Goal: Download file/media

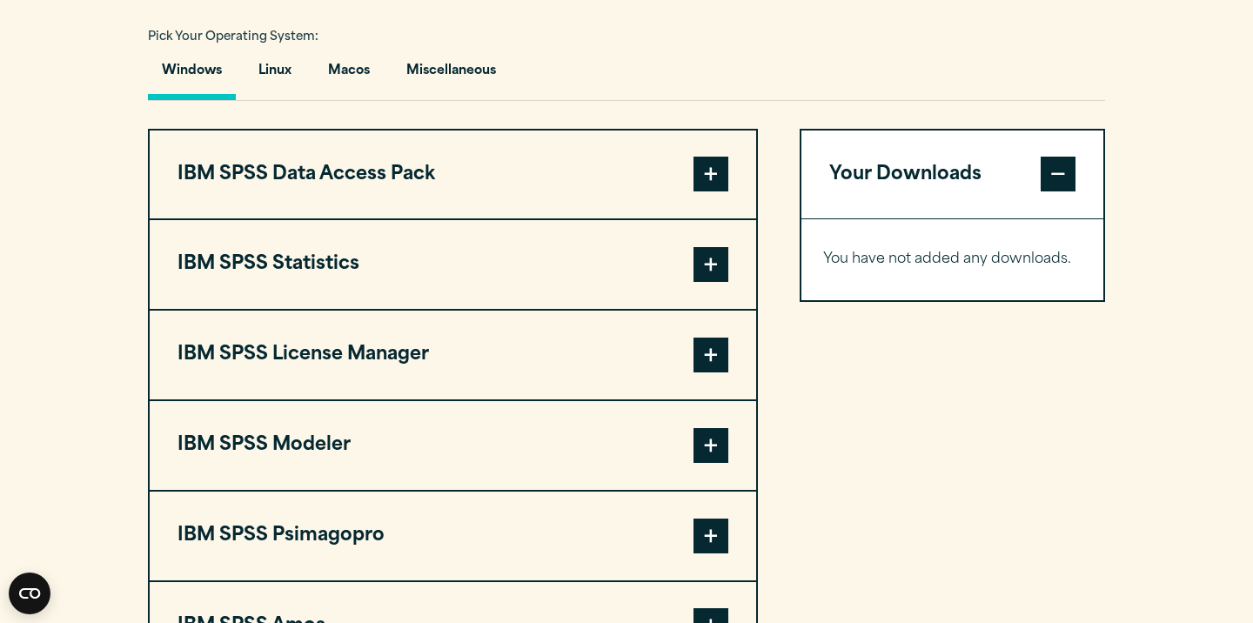
scroll to position [1268, 0]
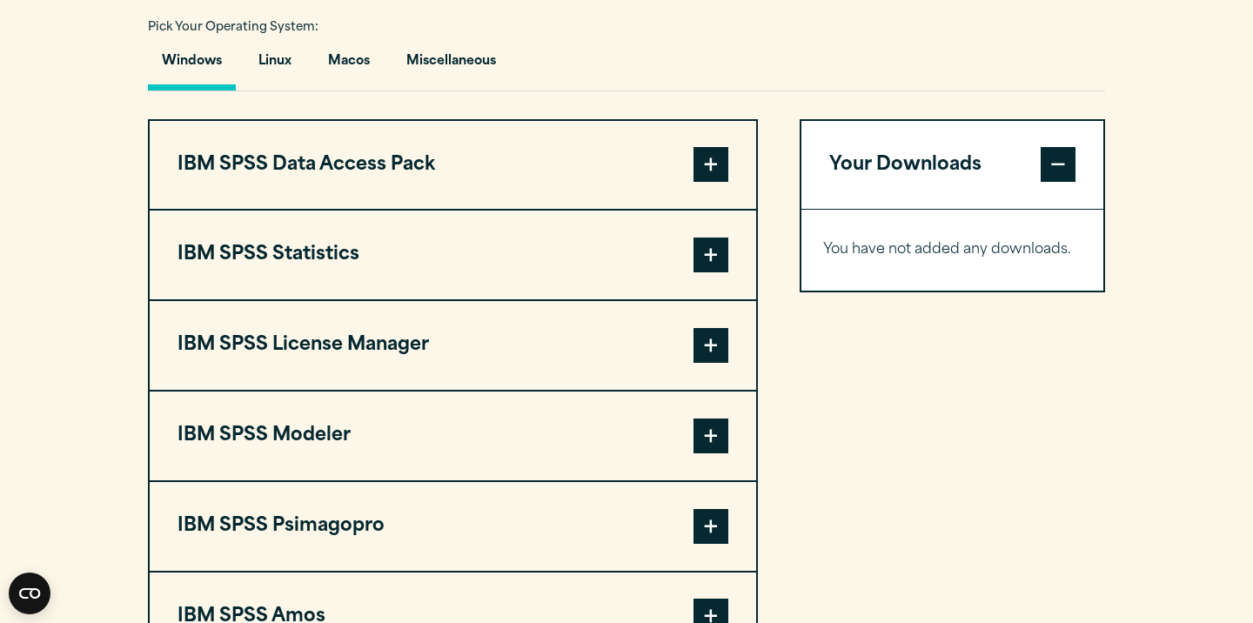
click at [717, 272] on span at bounding box center [710, 255] width 35 height 35
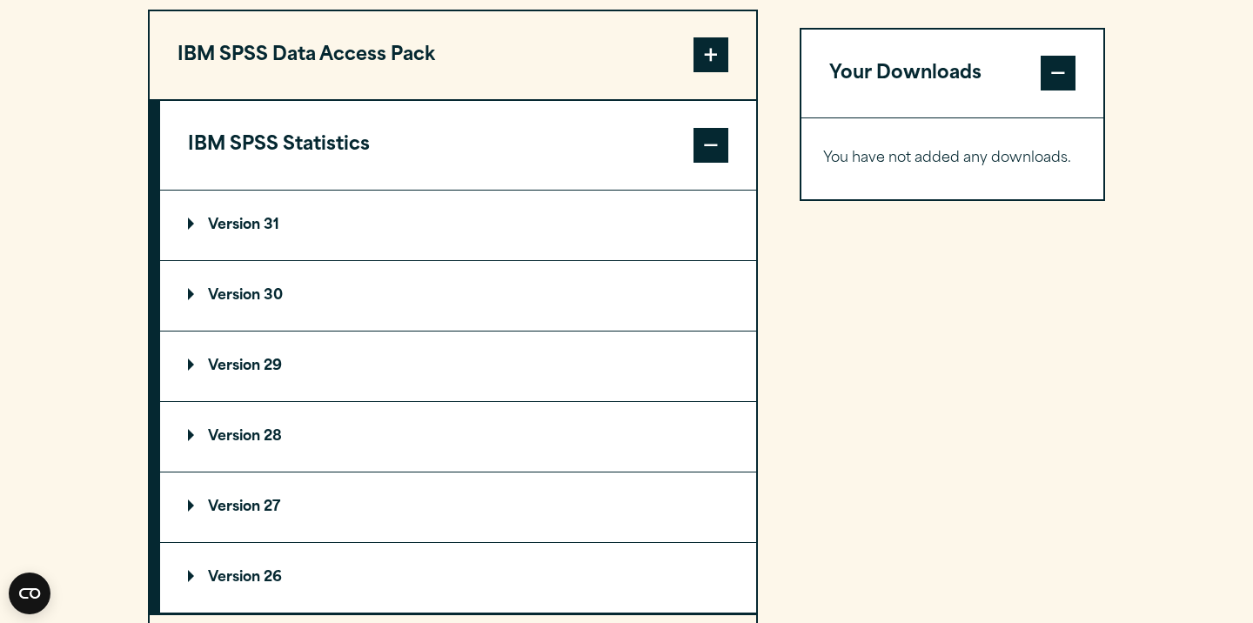
scroll to position [1390, 0]
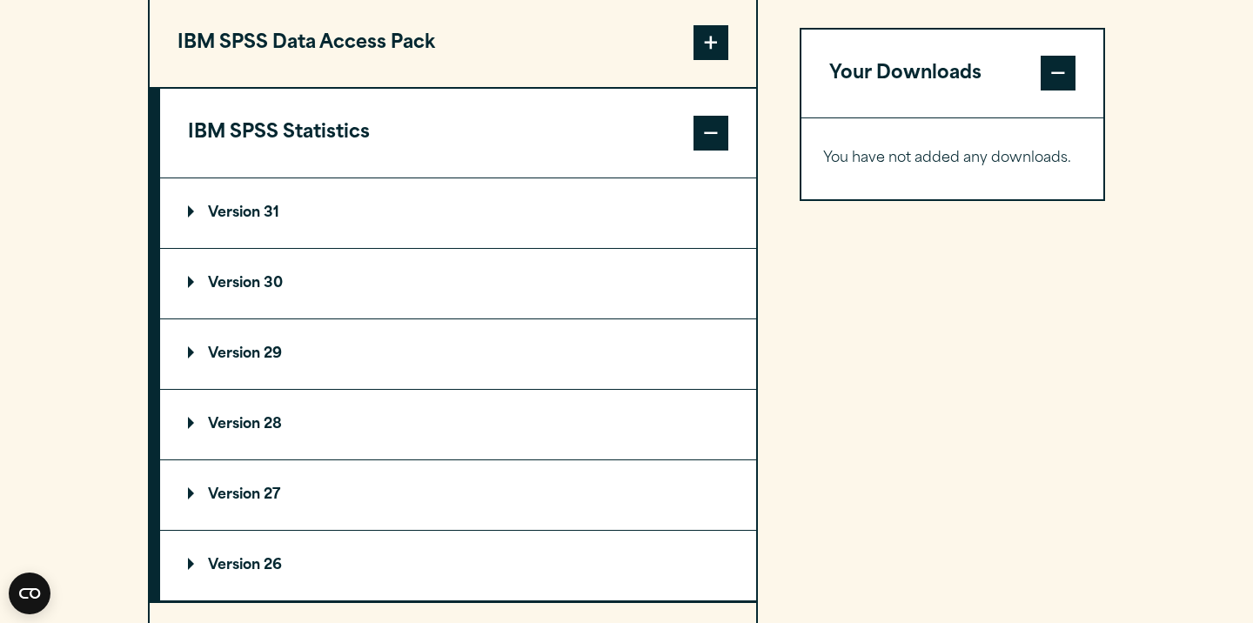
click at [539, 226] on summary "Version 31" at bounding box center [458, 213] width 596 height 70
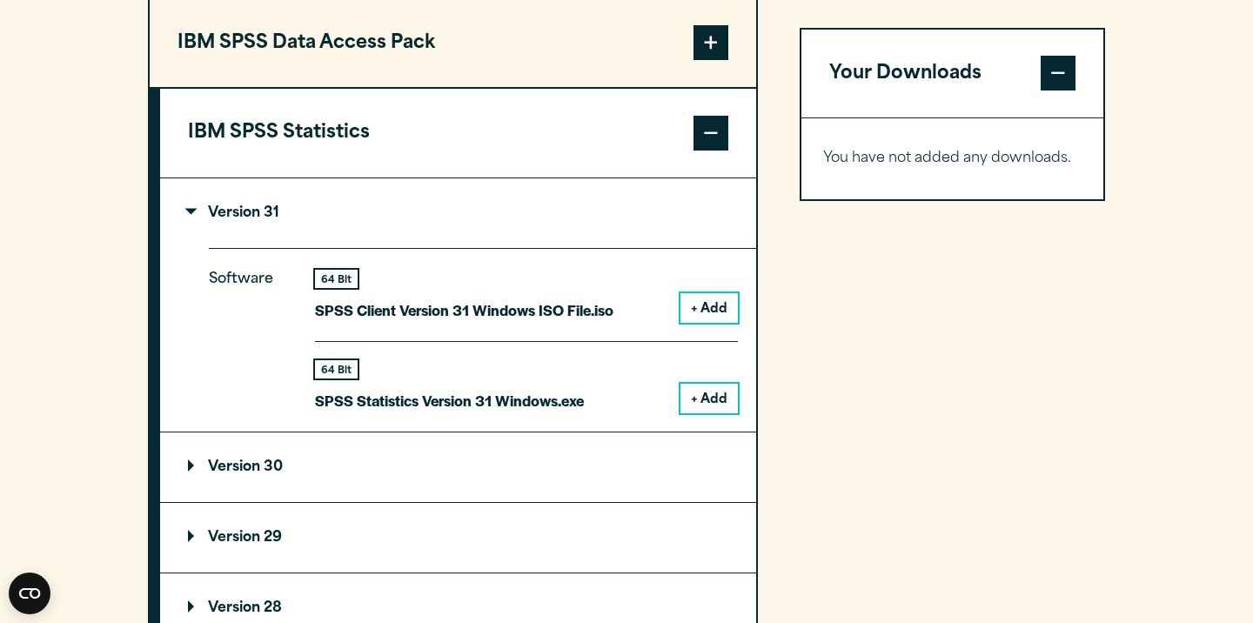
click at [712, 323] on button "+ Add" at bounding box center [708, 308] width 57 height 30
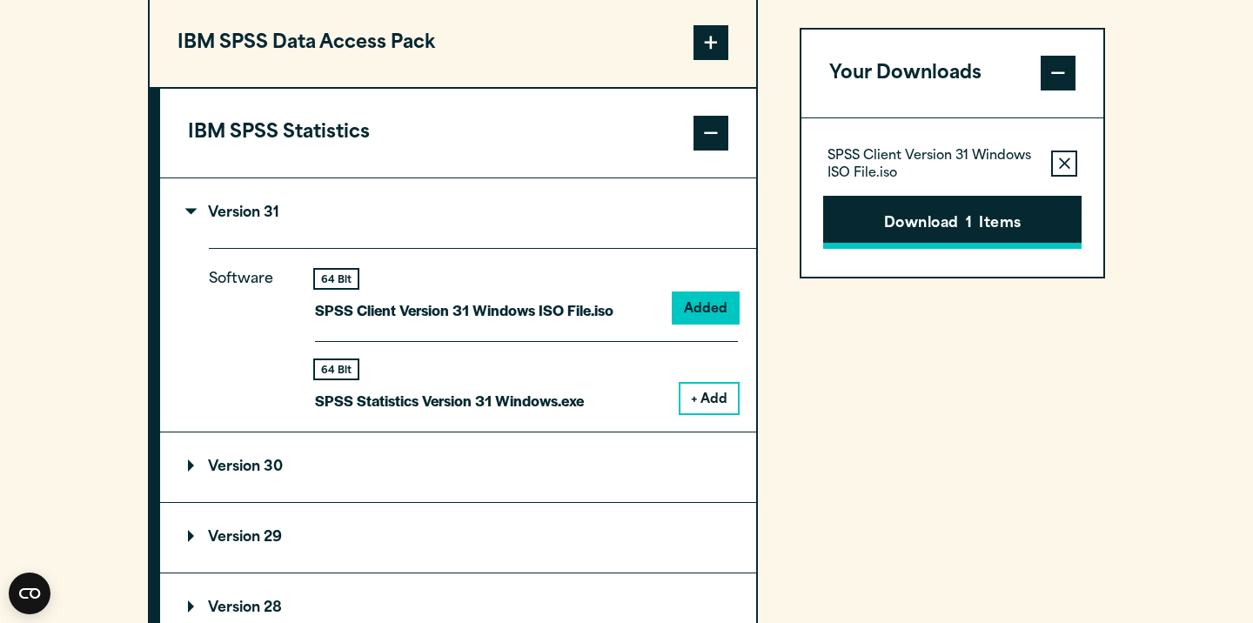
click at [949, 231] on button "Download 1 Items" at bounding box center [952, 223] width 258 height 54
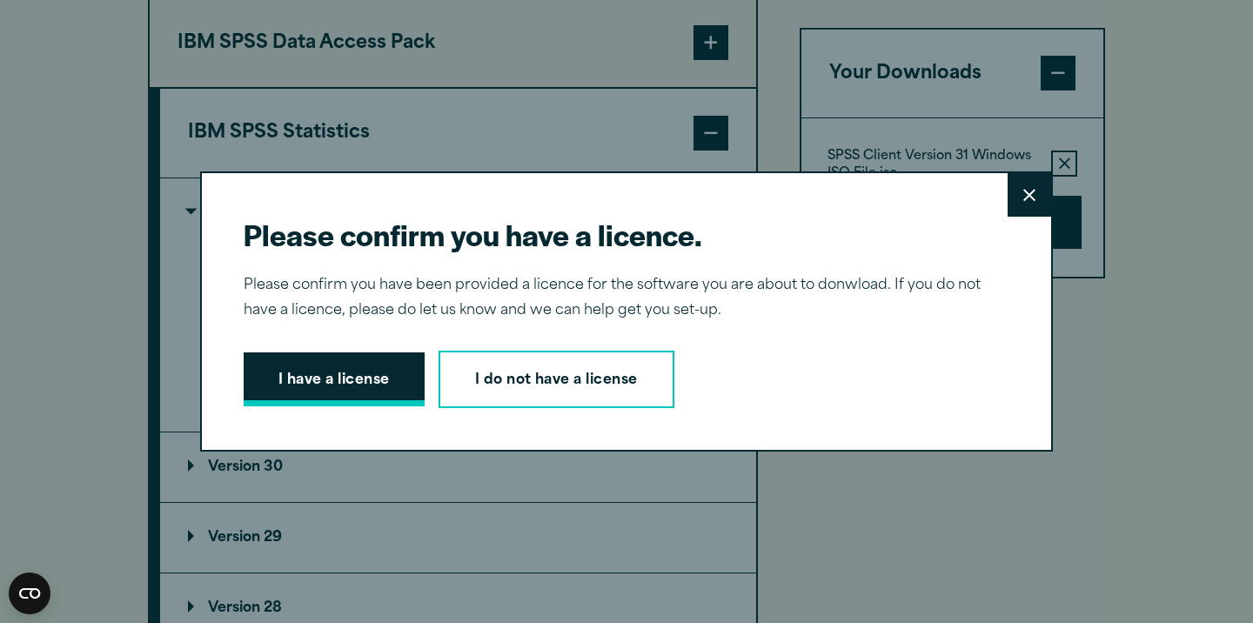
click at [406, 369] on button "I have a license" at bounding box center [334, 379] width 181 height 54
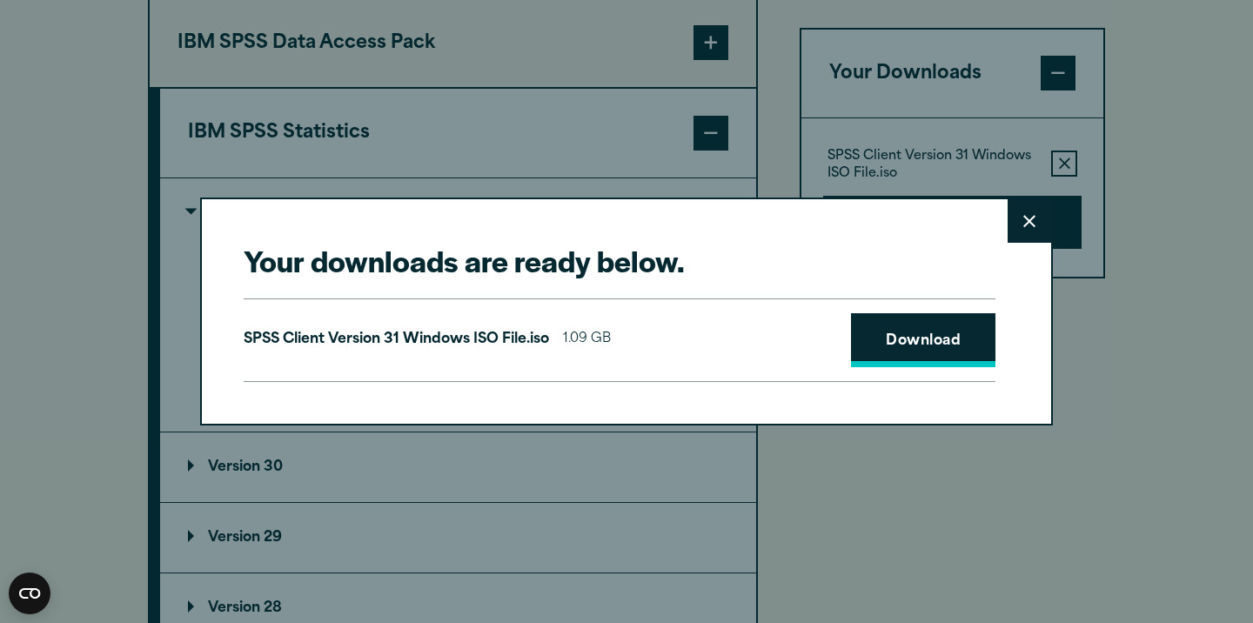
click at [884, 351] on link "Download" at bounding box center [923, 340] width 144 height 54
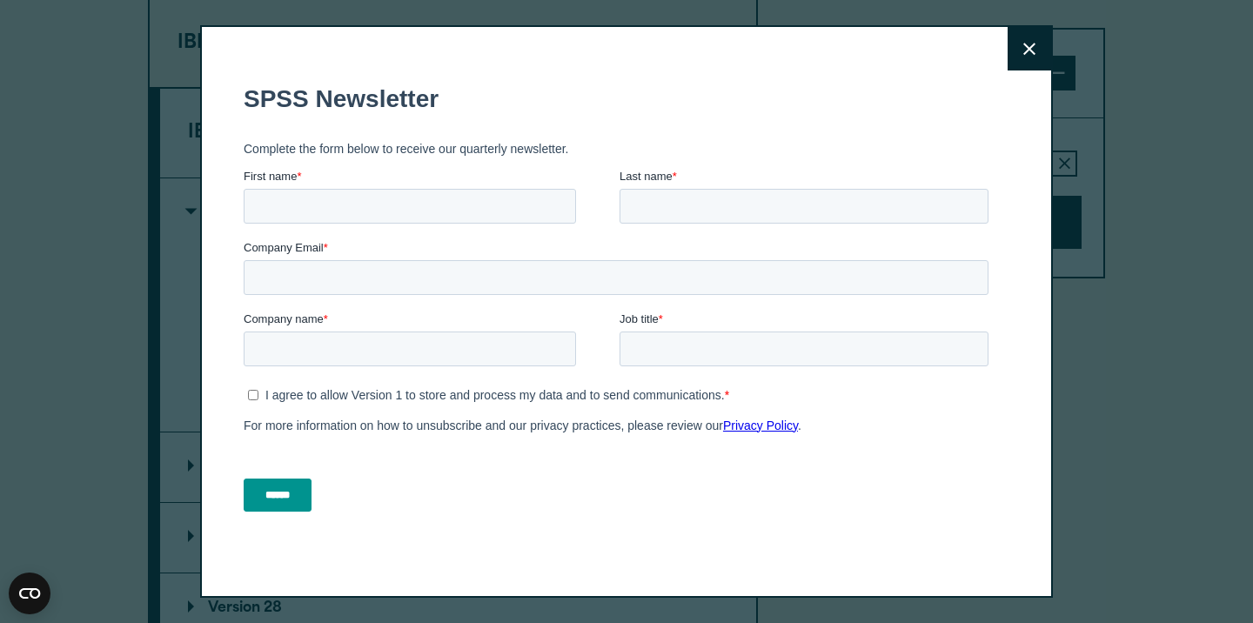
click at [1035, 52] on button "Close" at bounding box center [1028, 48] width 43 height 43
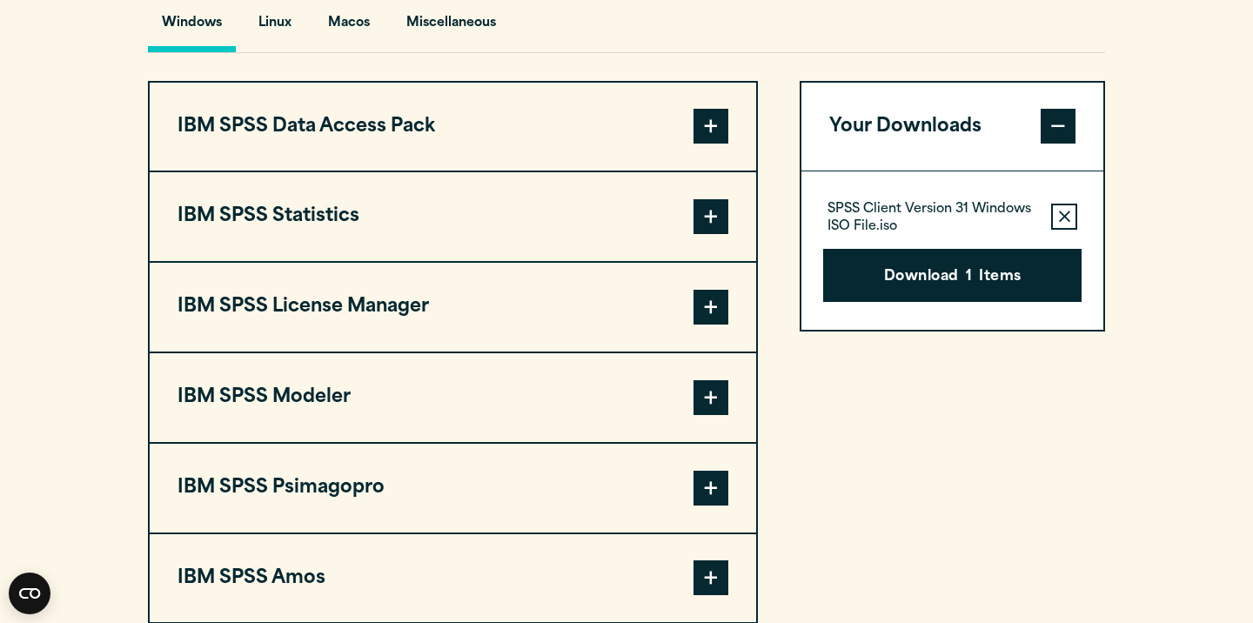
scroll to position [1336, 0]
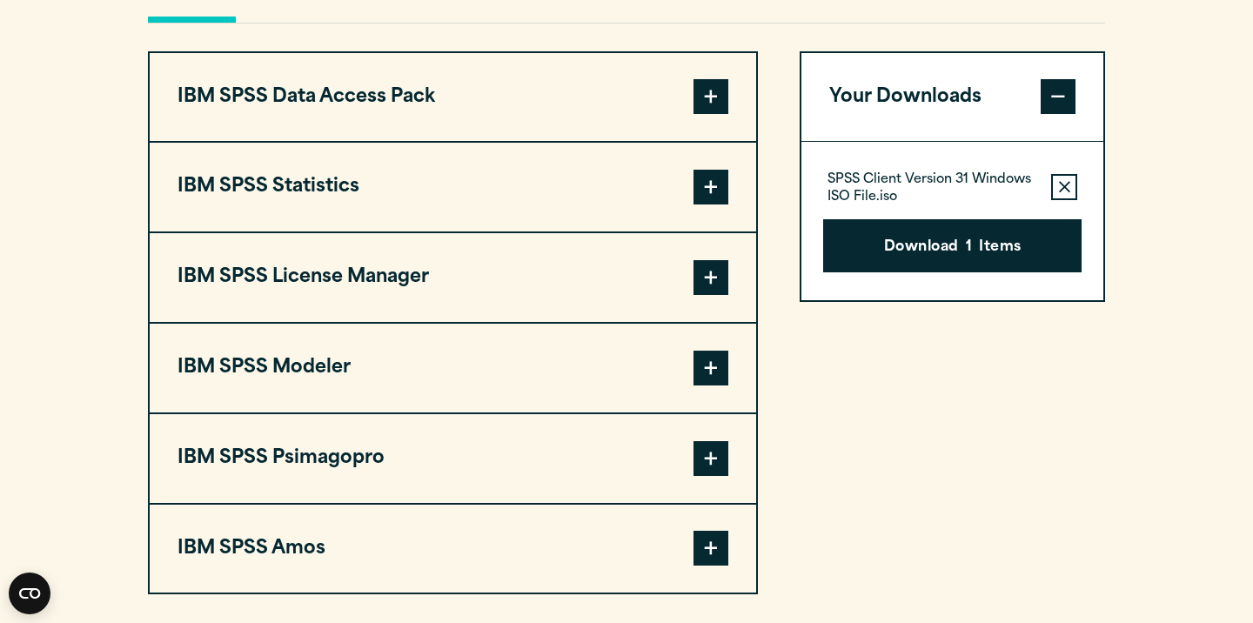
click at [393, 142] on button "IBM SPSS Data Access Pack" at bounding box center [453, 97] width 606 height 89
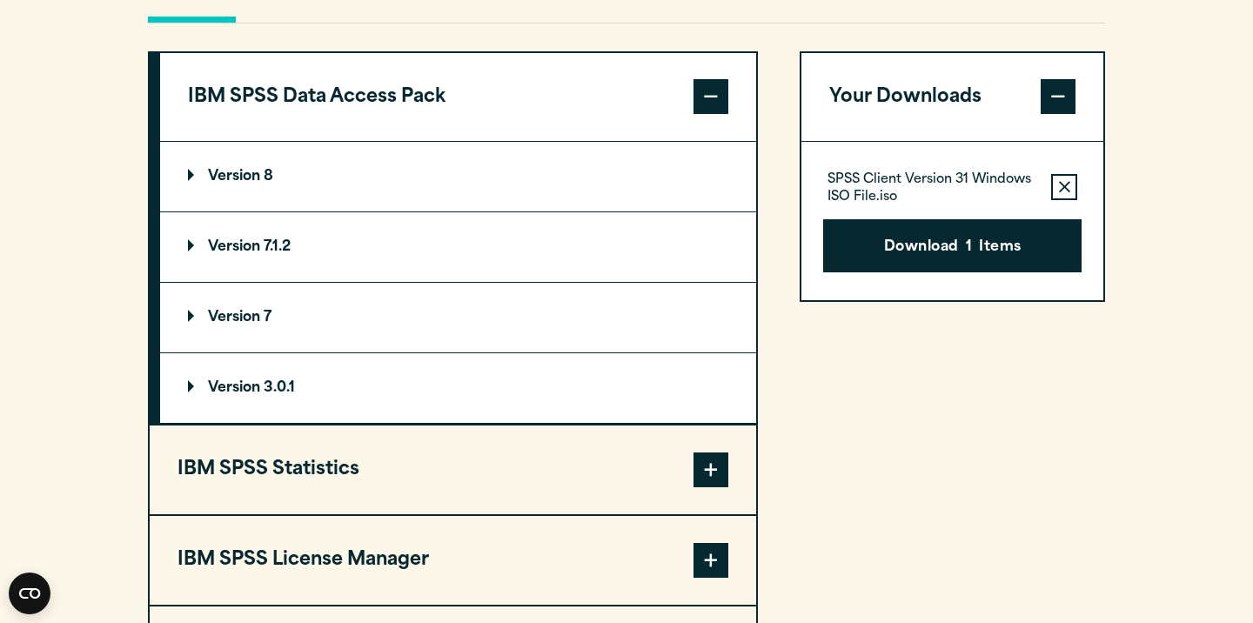
click at [393, 142] on button "IBM SPSS Data Access Pack" at bounding box center [458, 97] width 596 height 89
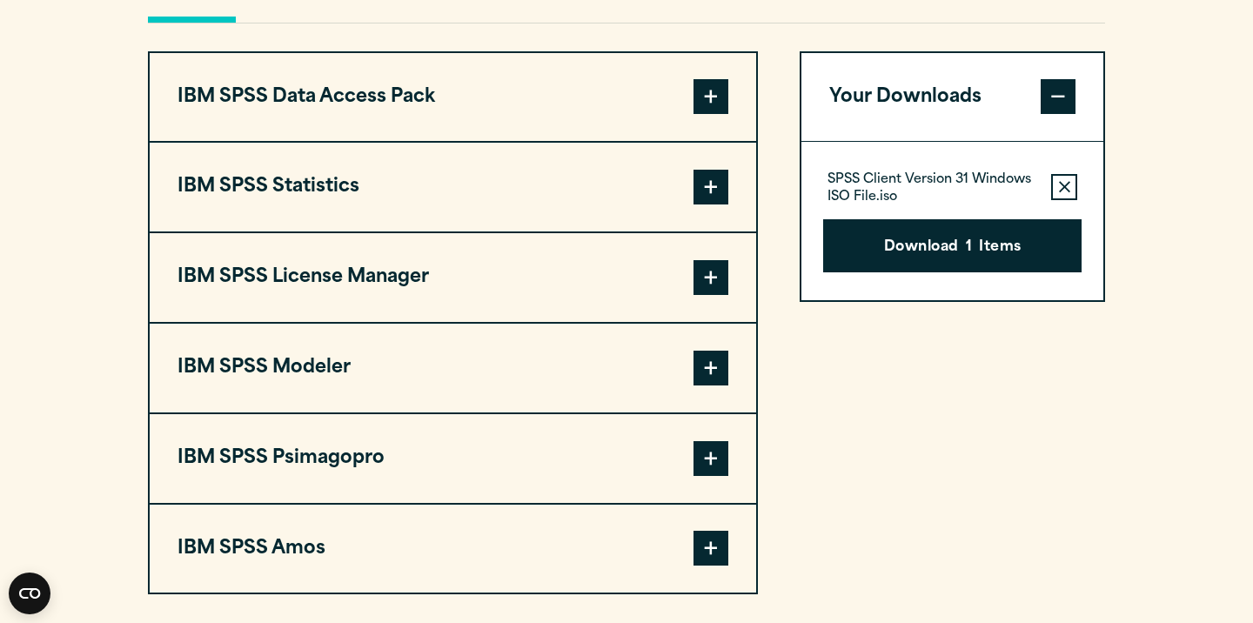
click at [379, 224] on button "IBM SPSS Statistics" at bounding box center [453, 187] width 606 height 89
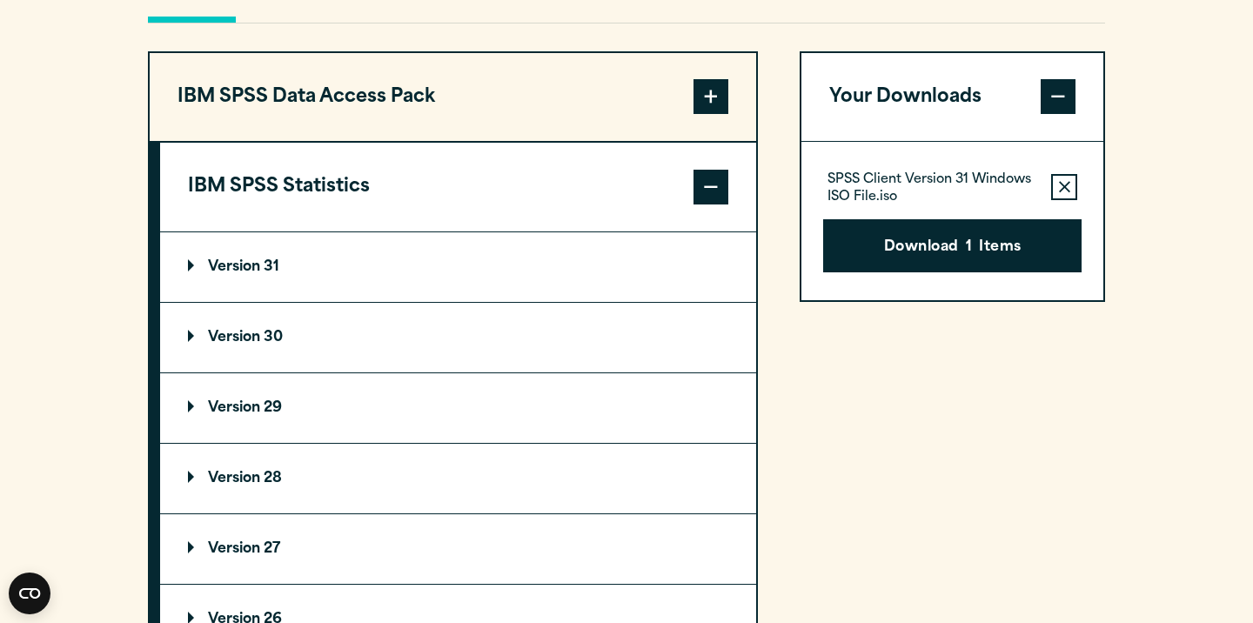
click at [379, 224] on button "IBM SPSS Statistics" at bounding box center [458, 187] width 596 height 89
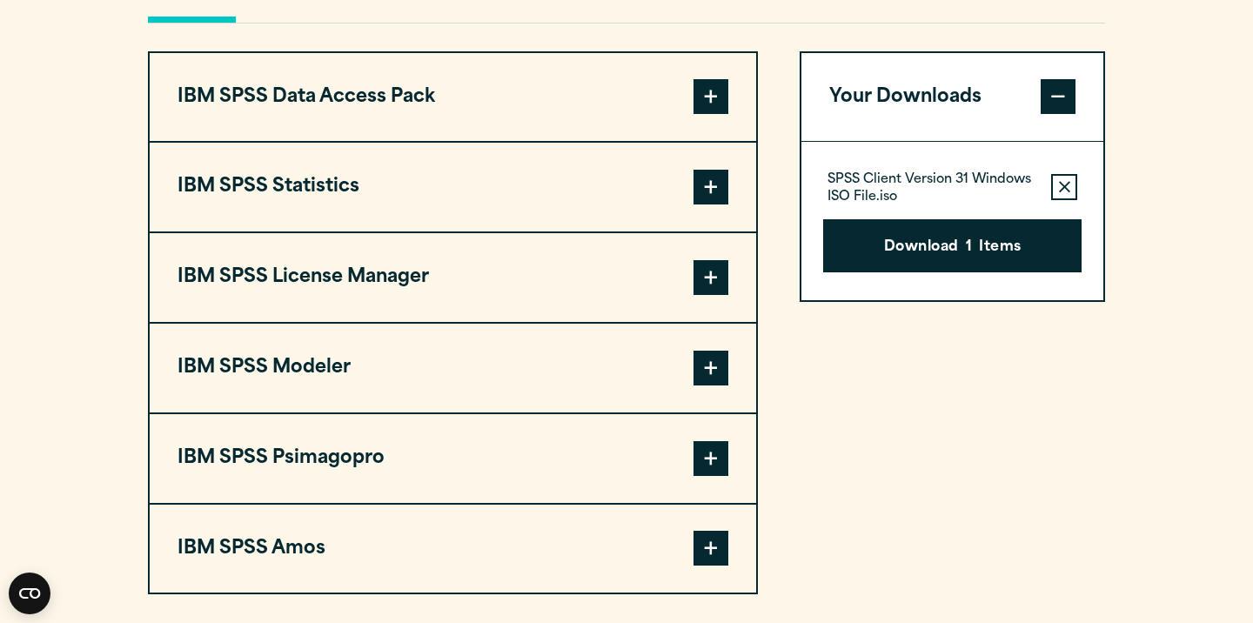
click at [357, 322] on button "IBM SPSS License Manager" at bounding box center [453, 277] width 606 height 89
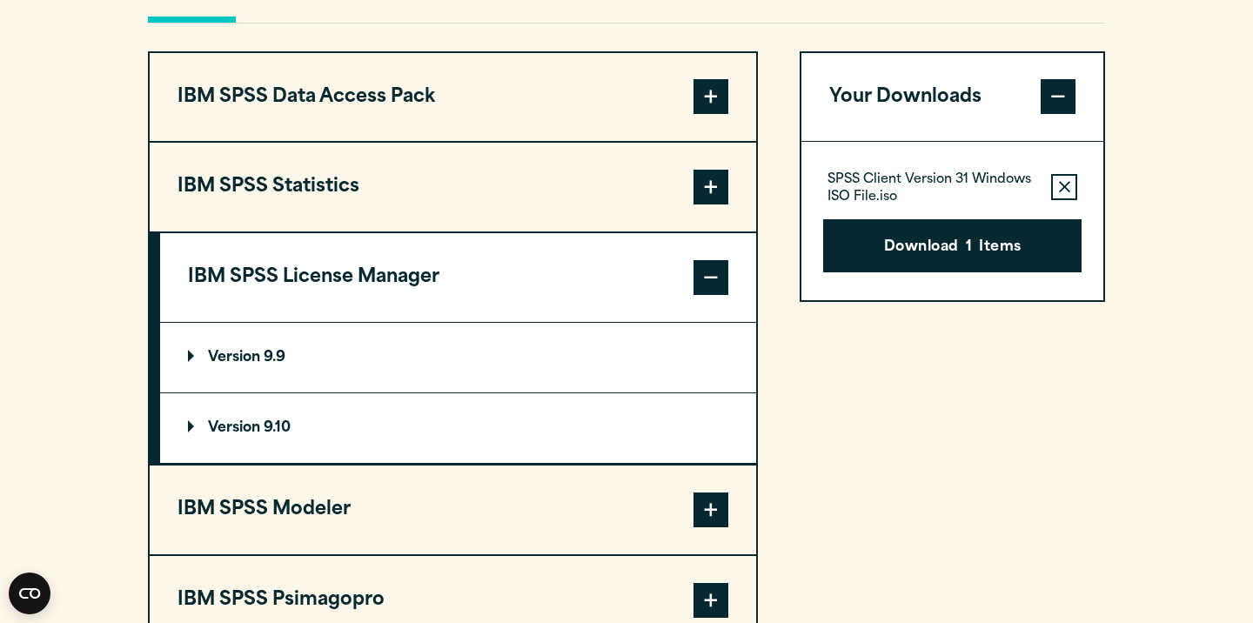
click at [369, 319] on button "IBM SPSS License Manager" at bounding box center [458, 277] width 596 height 89
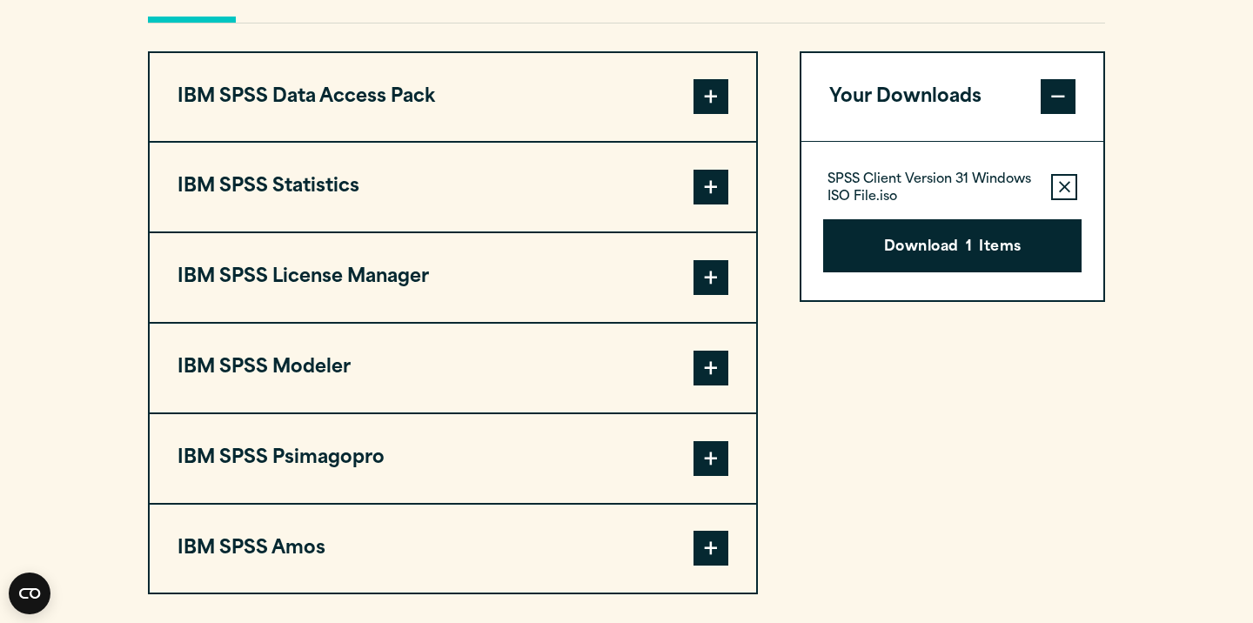
click at [386, 231] on button "IBM SPSS Statistics" at bounding box center [453, 187] width 606 height 89
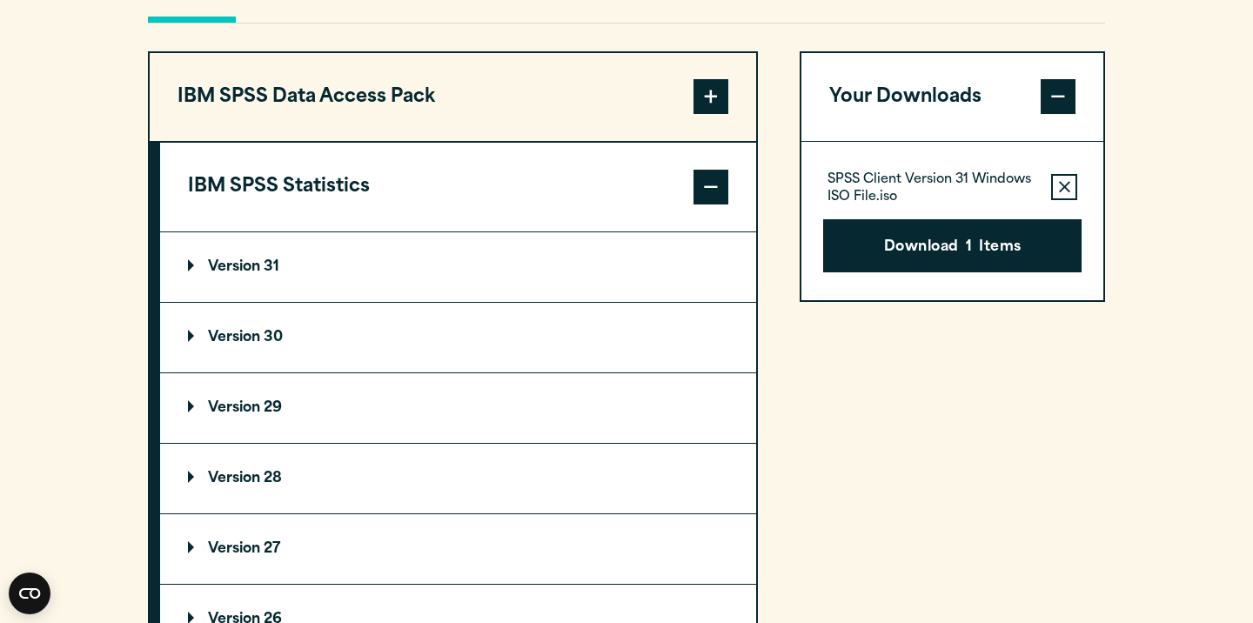
click at [1061, 200] on button "Remove this item from your software download list" at bounding box center [1064, 187] width 26 height 26
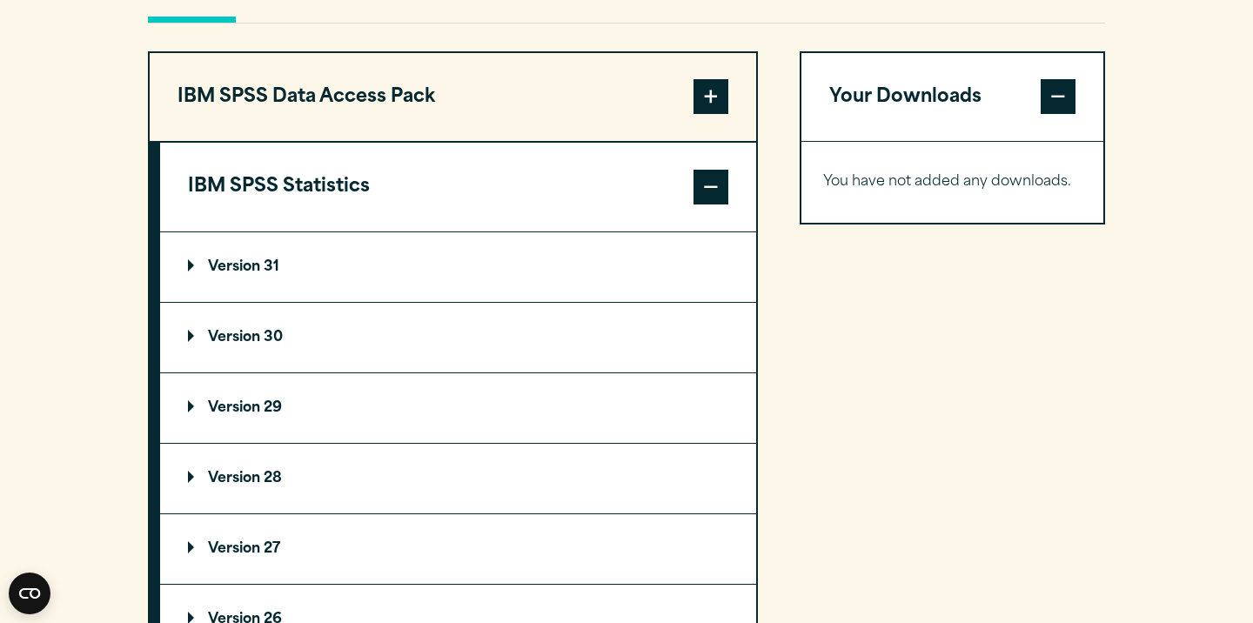
click at [437, 302] on summary "Version 31" at bounding box center [458, 267] width 596 height 70
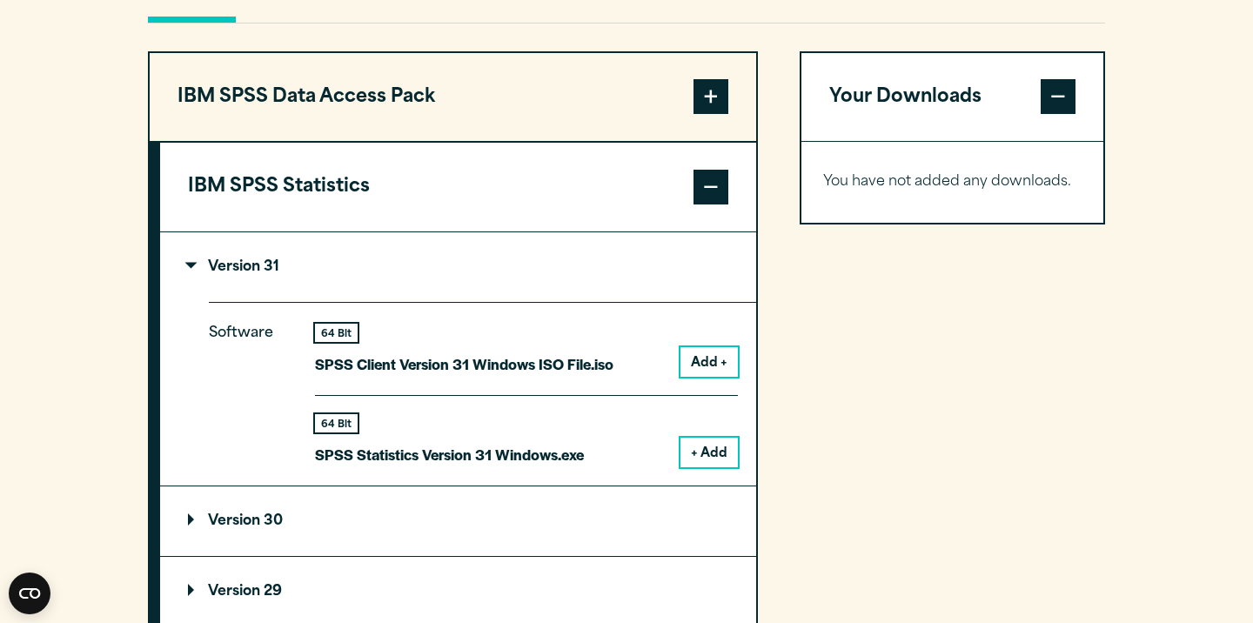
click at [693, 467] on button "+ Add" at bounding box center [708, 453] width 57 height 30
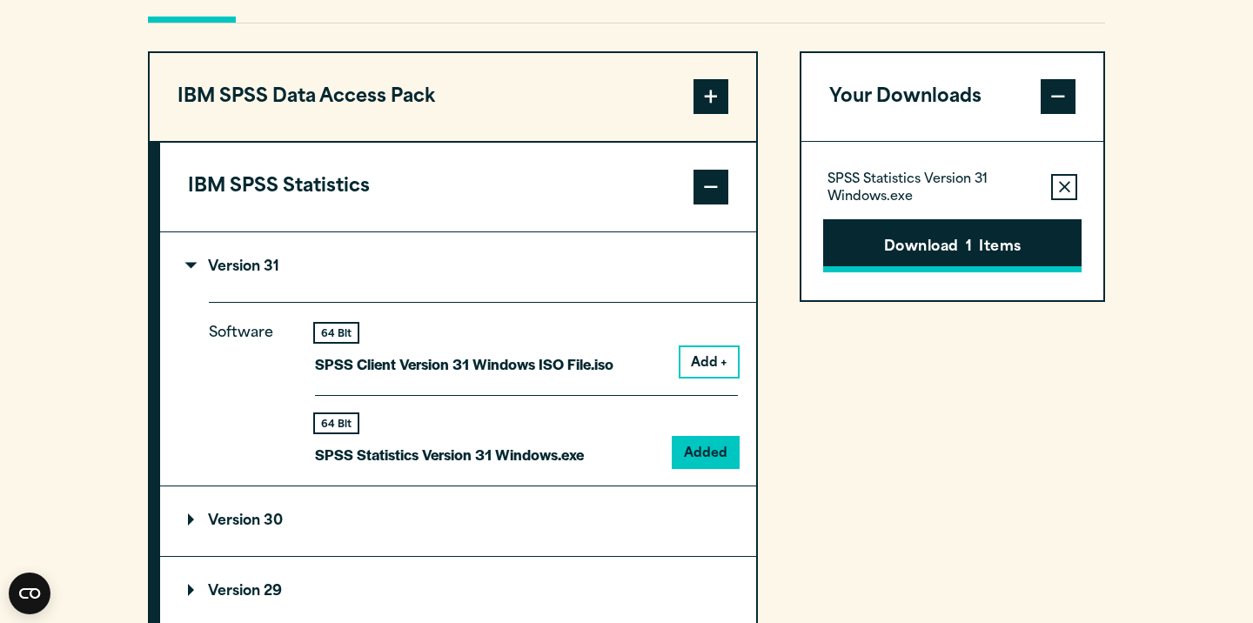
click at [906, 273] on button "Download 1 Items" at bounding box center [952, 246] width 258 height 54
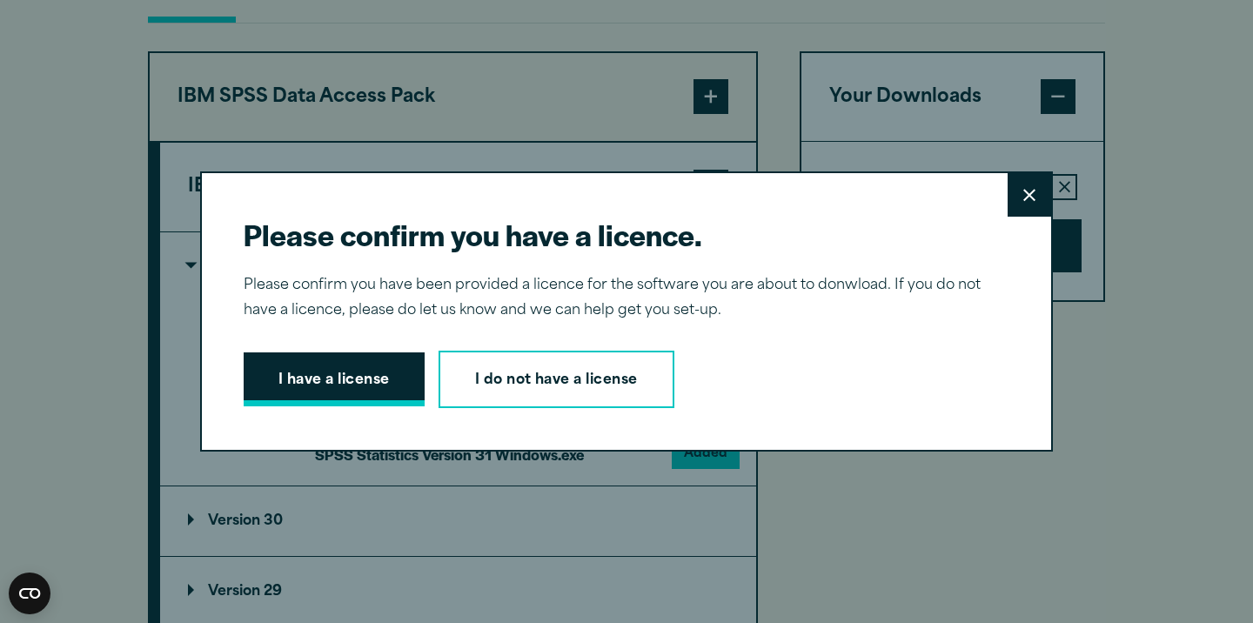
click at [384, 368] on button "I have a license" at bounding box center [334, 379] width 181 height 54
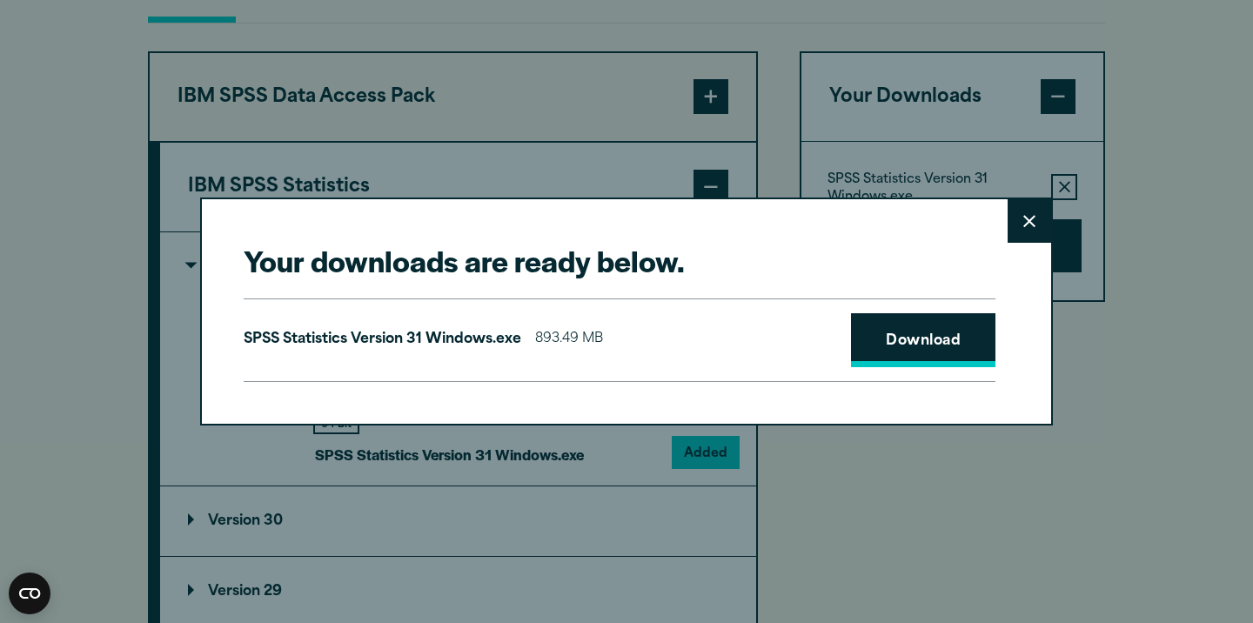
click at [927, 358] on link "Download" at bounding box center [923, 340] width 144 height 54
click at [1043, 227] on button "Close" at bounding box center [1028, 220] width 43 height 43
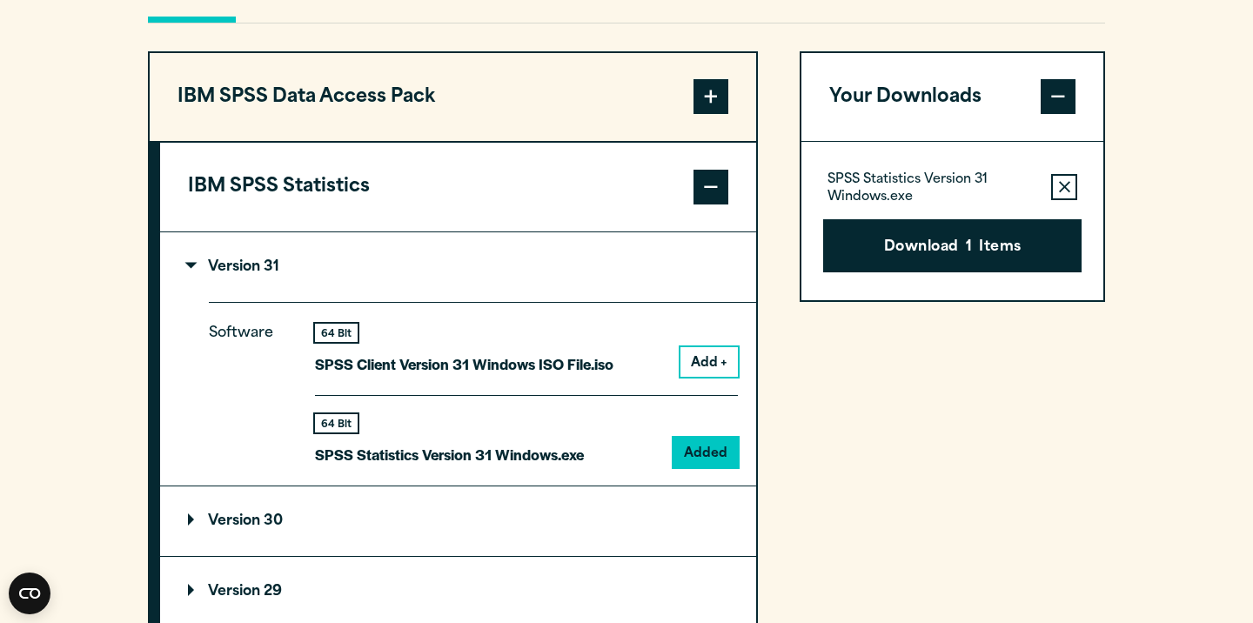
click at [1065, 193] on icon "button" at bounding box center [1064, 187] width 11 height 12
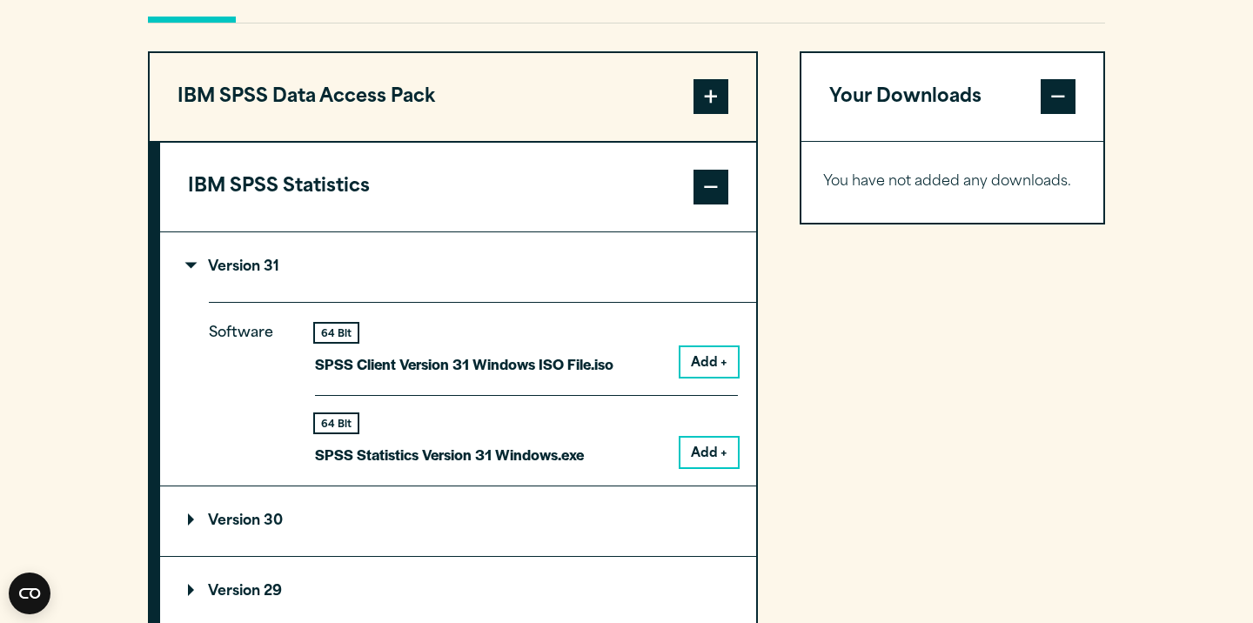
click at [699, 377] on button "Add +" at bounding box center [708, 362] width 57 height 30
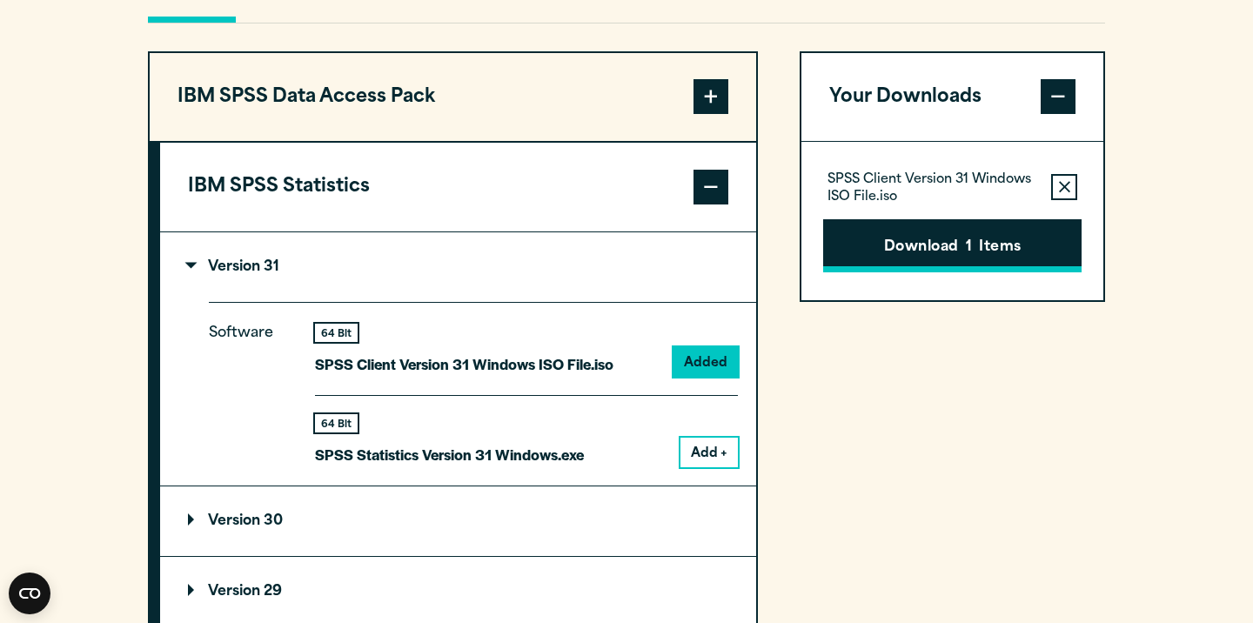
click at [969, 266] on button "Download 1 Items" at bounding box center [952, 246] width 258 height 54
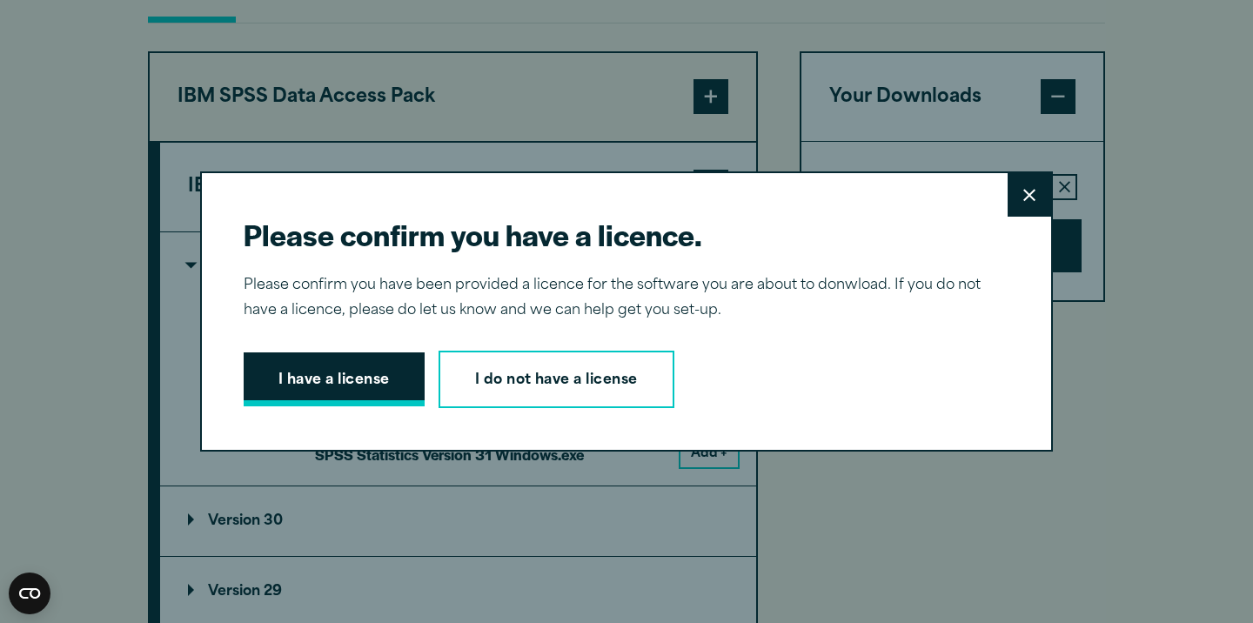
click at [381, 375] on button "I have a license" at bounding box center [334, 379] width 181 height 54
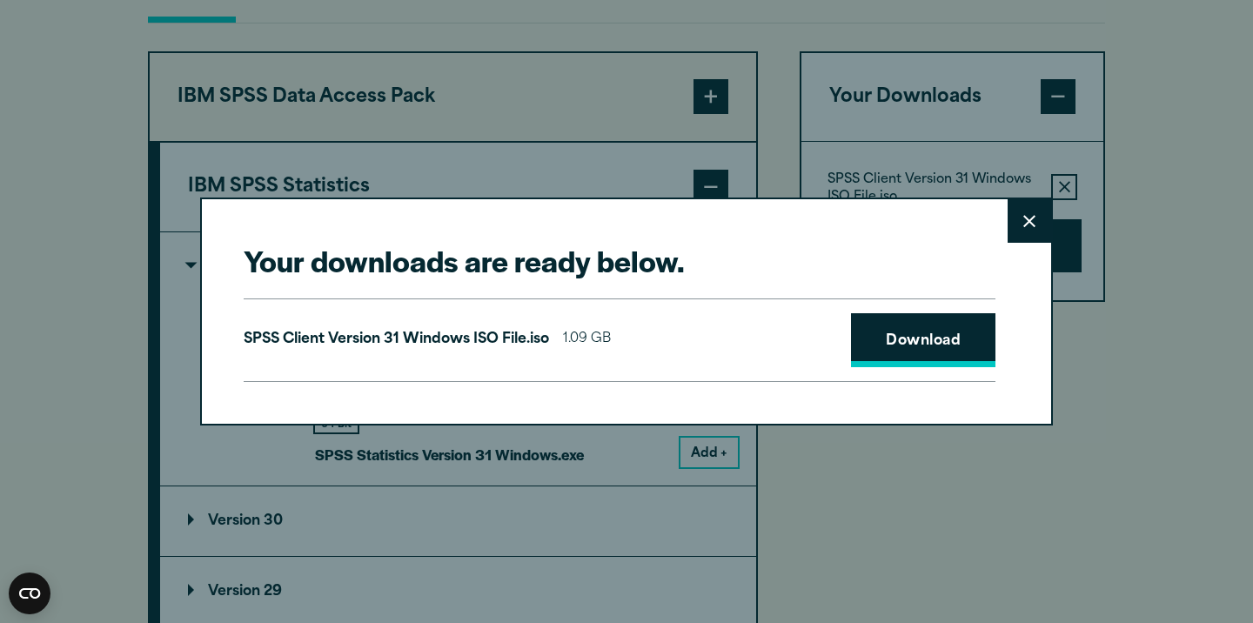
click at [884, 345] on link "Download" at bounding box center [923, 340] width 144 height 54
click at [1027, 224] on icon at bounding box center [1029, 221] width 12 height 13
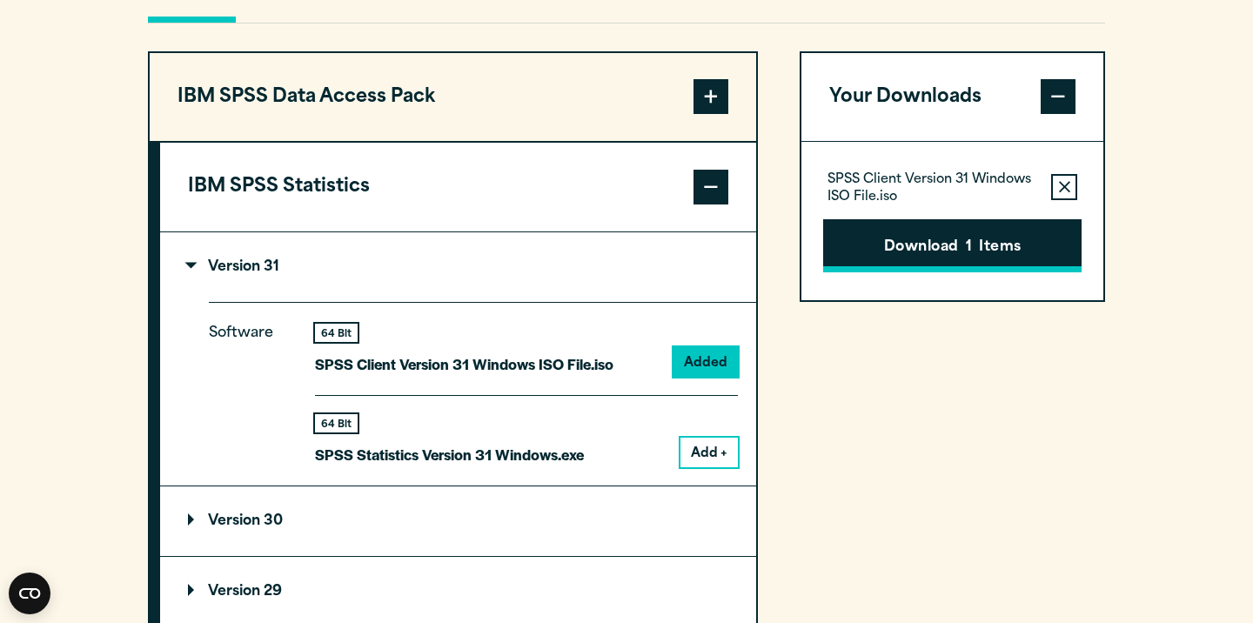
click at [934, 273] on button "Download 1 Items" at bounding box center [952, 246] width 258 height 54
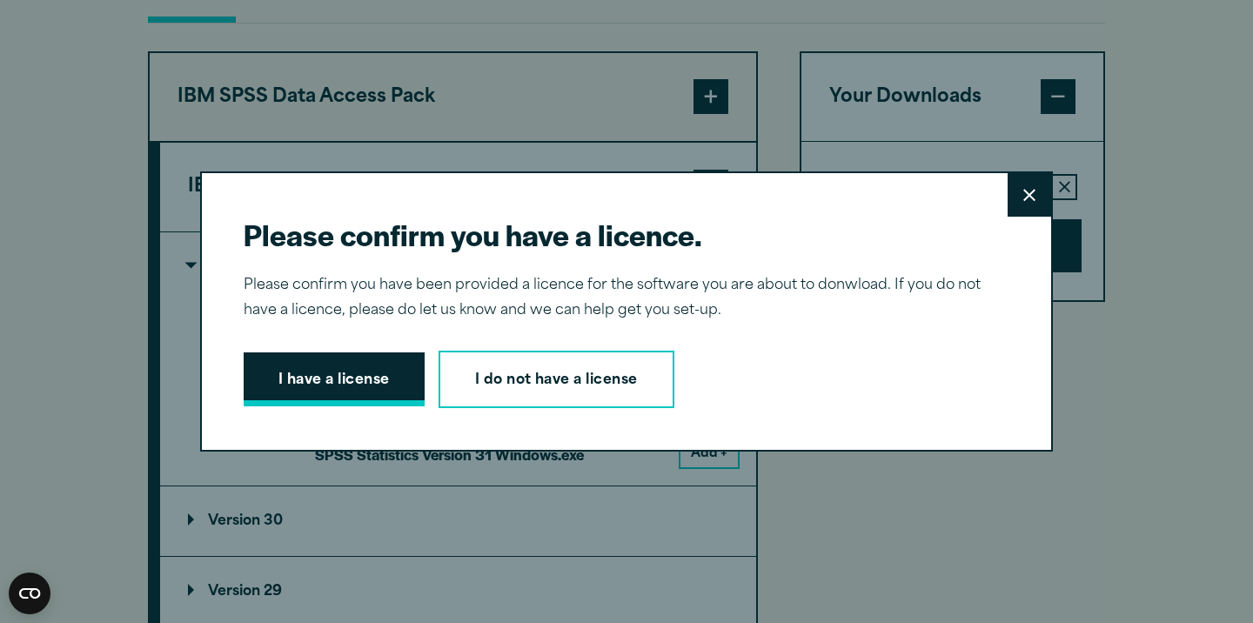
click at [358, 362] on button "I have a license" at bounding box center [334, 379] width 181 height 54
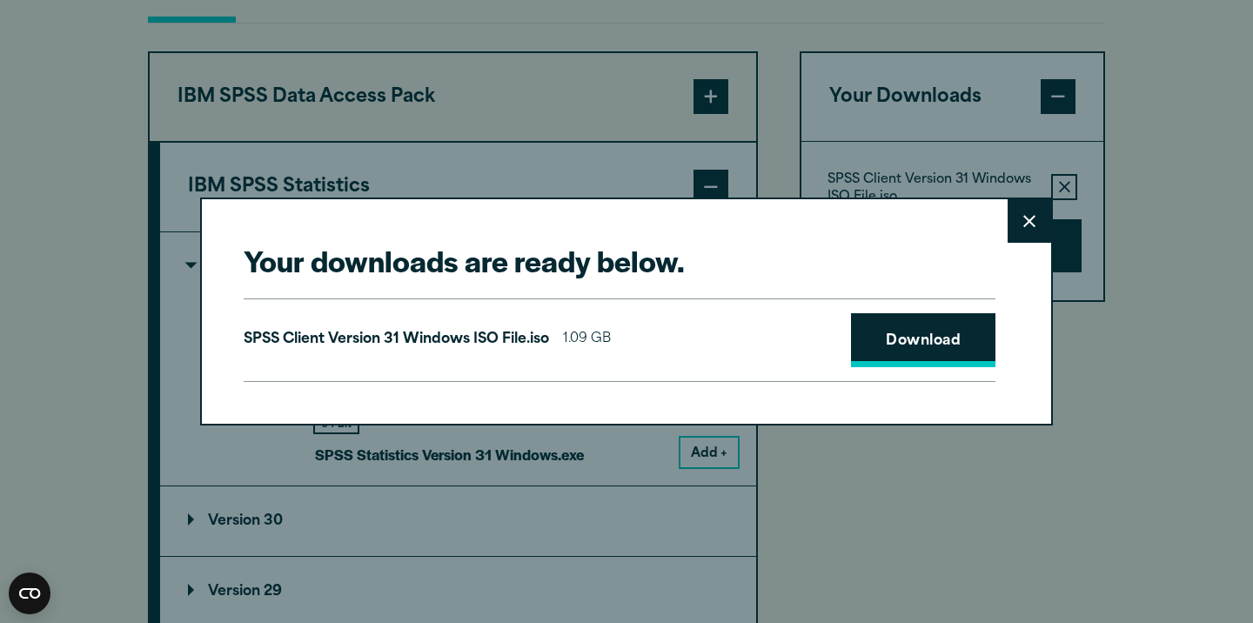
click at [901, 348] on link "Download" at bounding box center [923, 340] width 144 height 54
click at [1028, 224] on icon at bounding box center [1029, 221] width 12 height 13
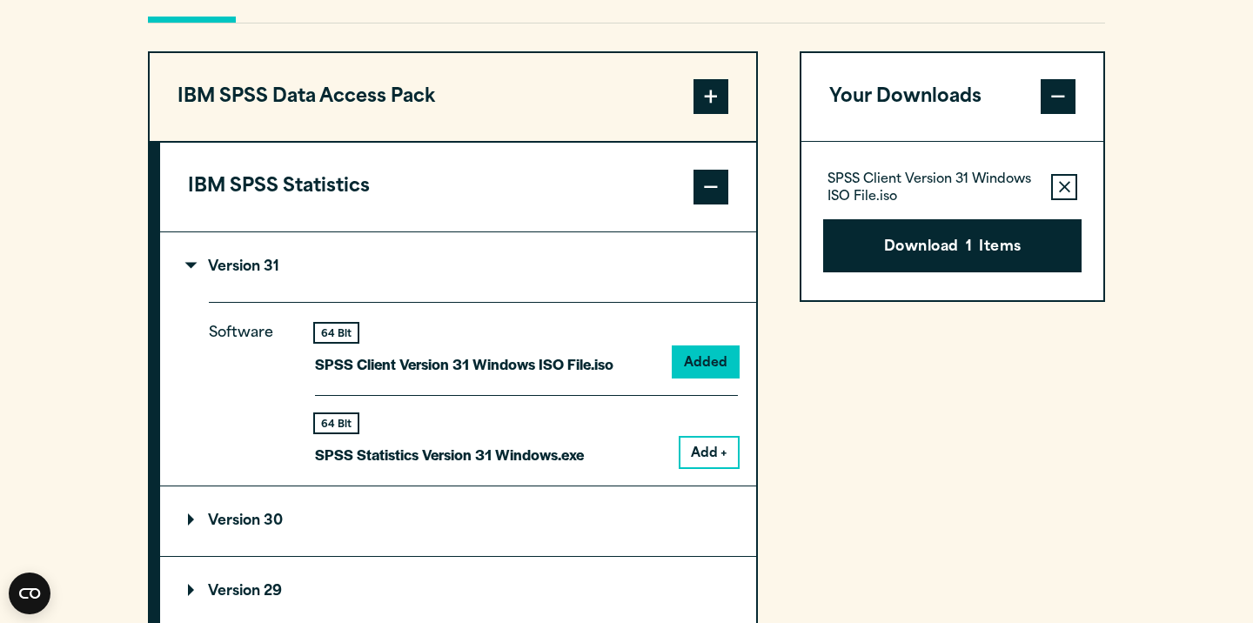
click at [1028, 224] on div "Your downloads are ready below. Close SPSS Client Version 31 Windows ISO File.i…" at bounding box center [626, 311] width 1253 height 623
click at [719, 204] on span at bounding box center [710, 187] width 35 height 35
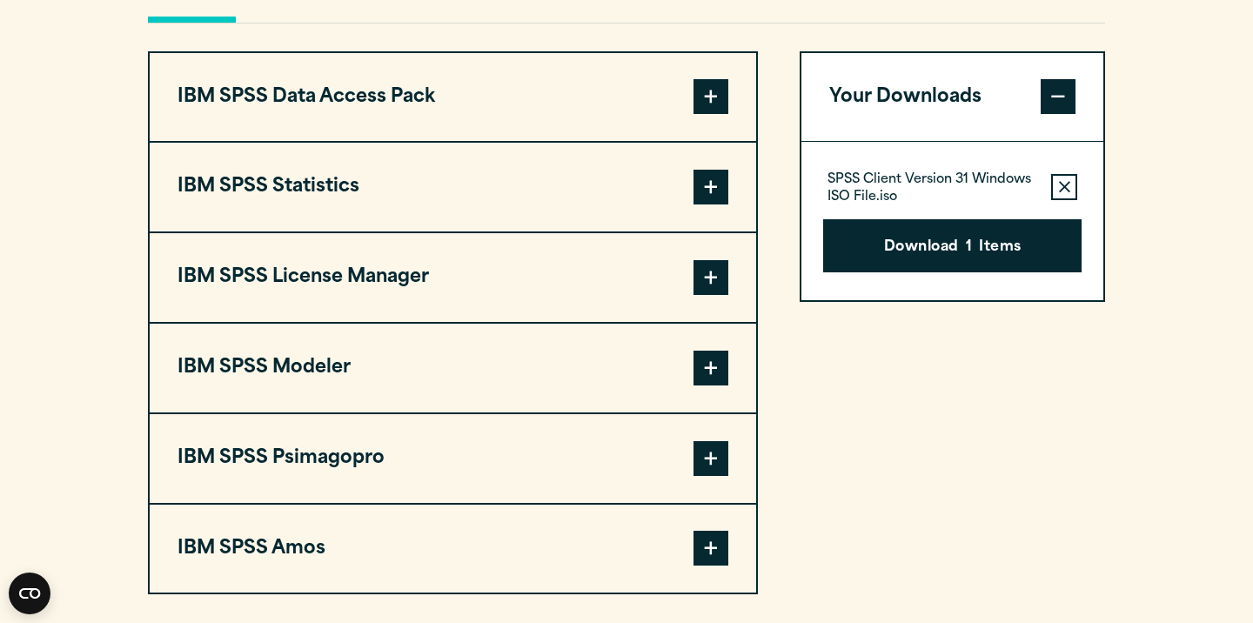
click at [706, 295] on span at bounding box center [710, 277] width 35 height 35
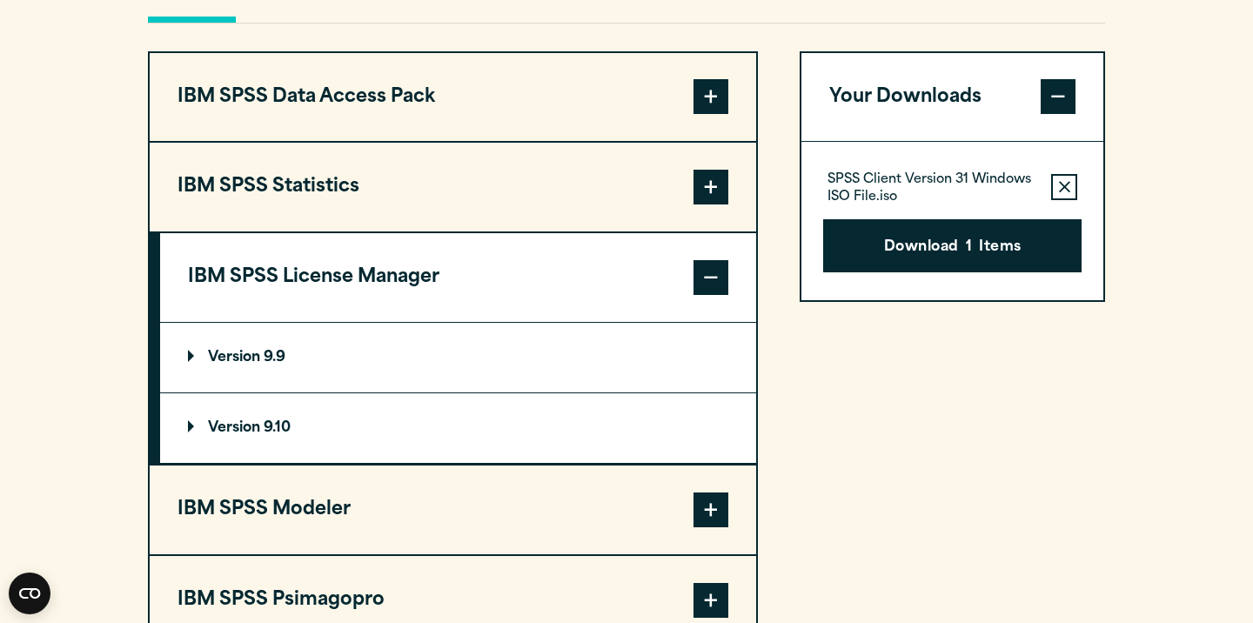
click at [637, 392] on summary "Version 9.9" at bounding box center [458, 358] width 596 height 70
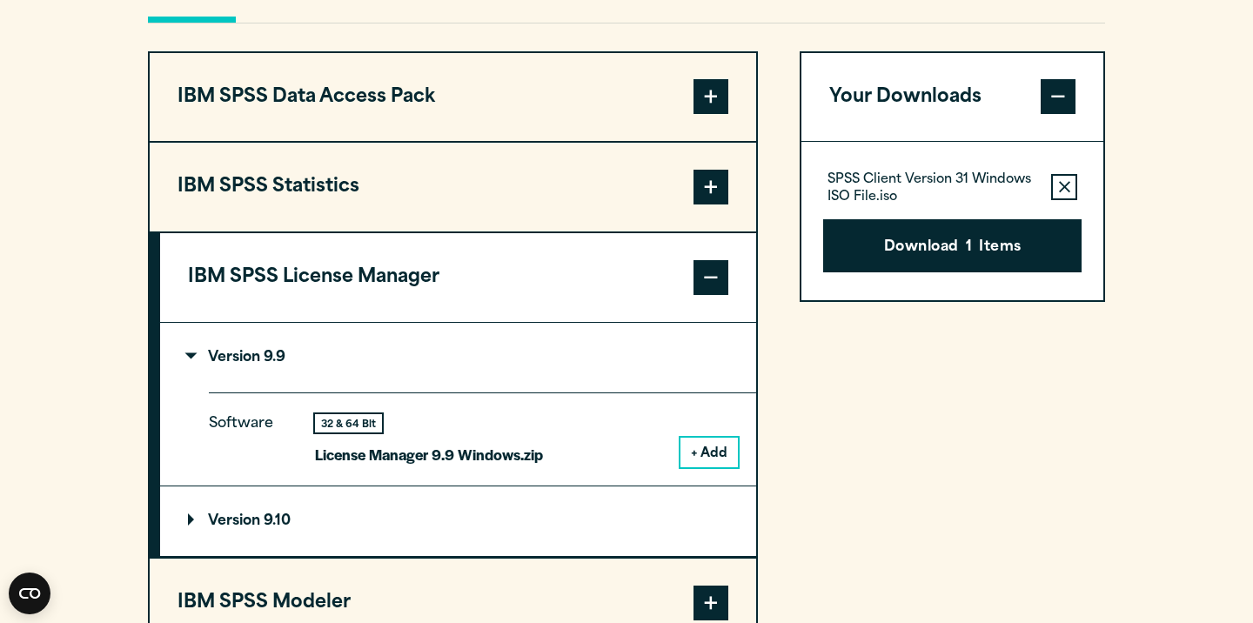
click at [636, 392] on summary "Version 9.9" at bounding box center [458, 358] width 596 height 70
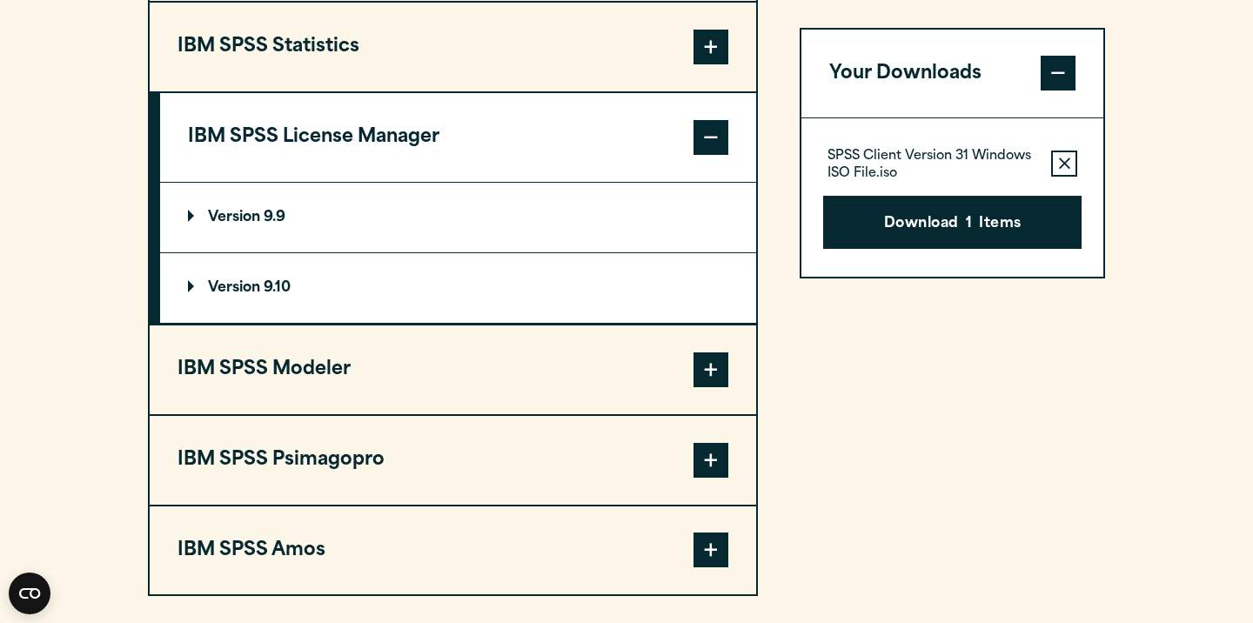
scroll to position [1717, 0]
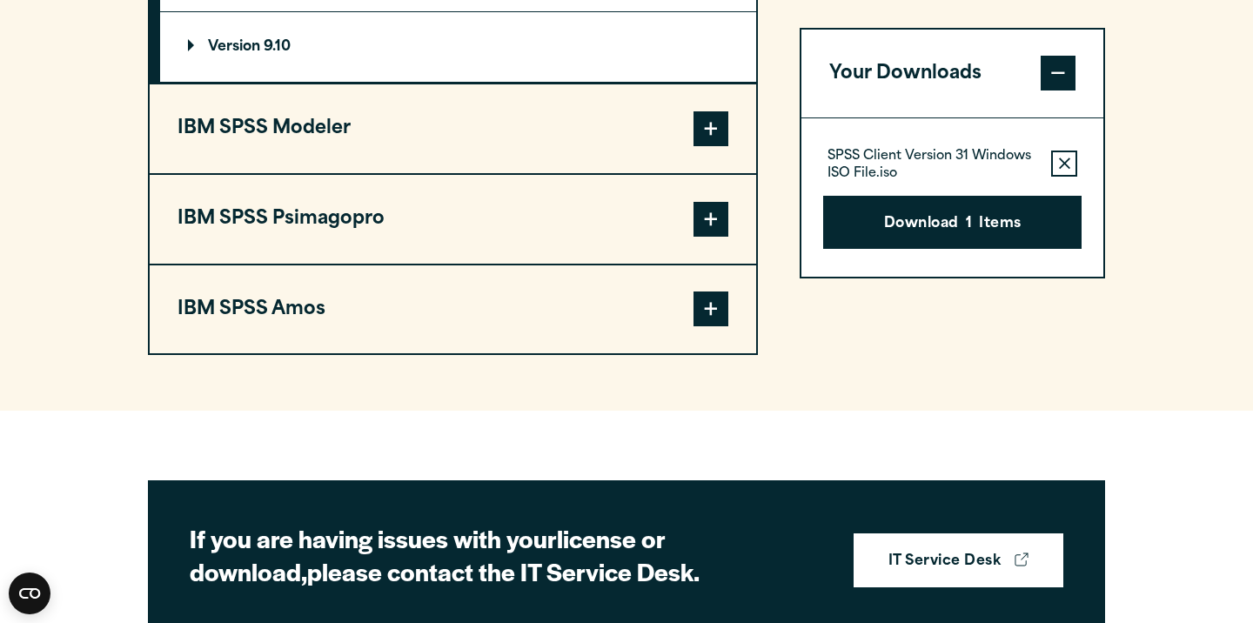
click at [670, 161] on button "IBM SPSS Modeler" at bounding box center [453, 128] width 606 height 89
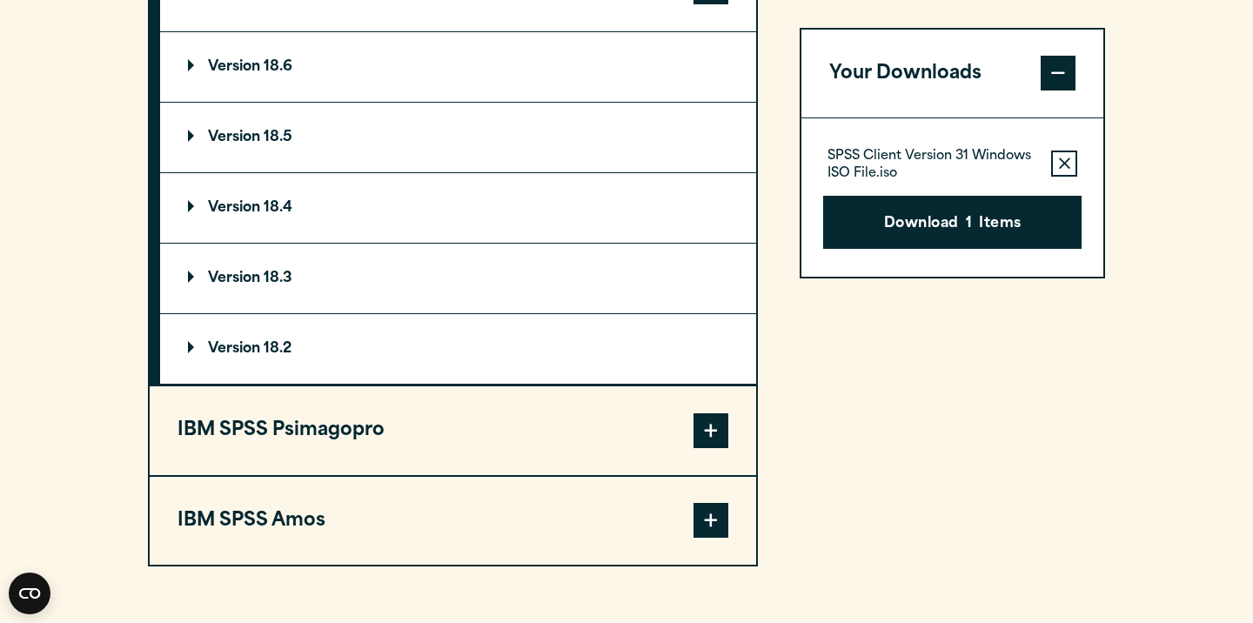
click at [500, 475] on button "IBM SPSS Psimagopro" at bounding box center [453, 430] width 606 height 89
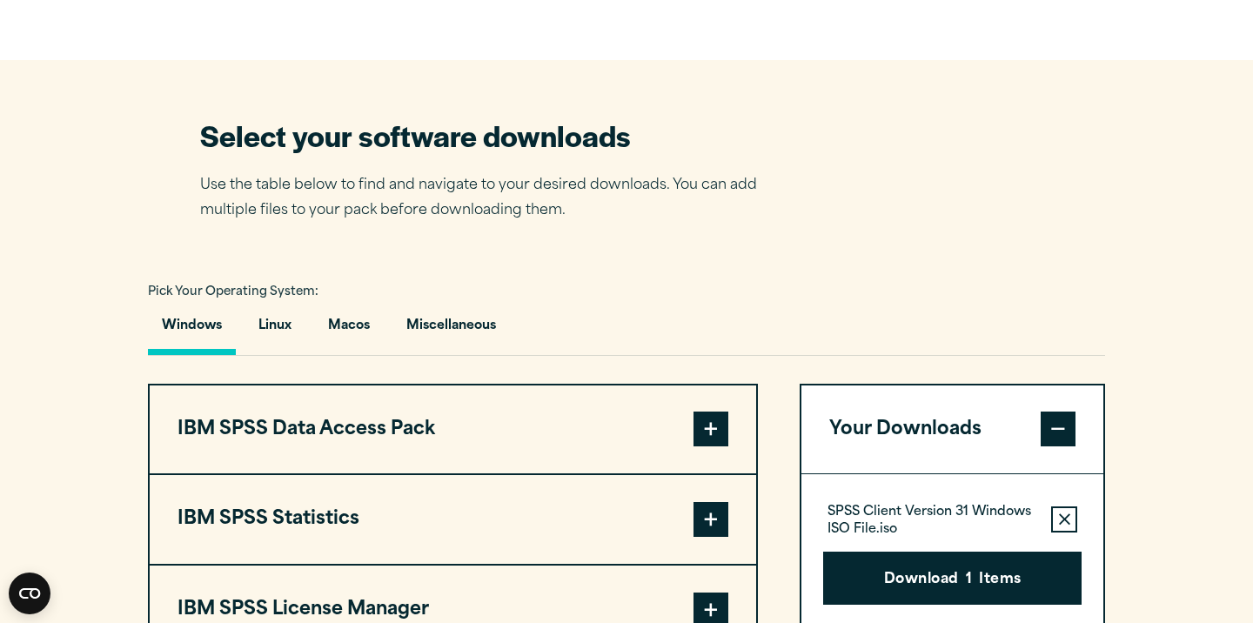
scroll to position [1002, 0]
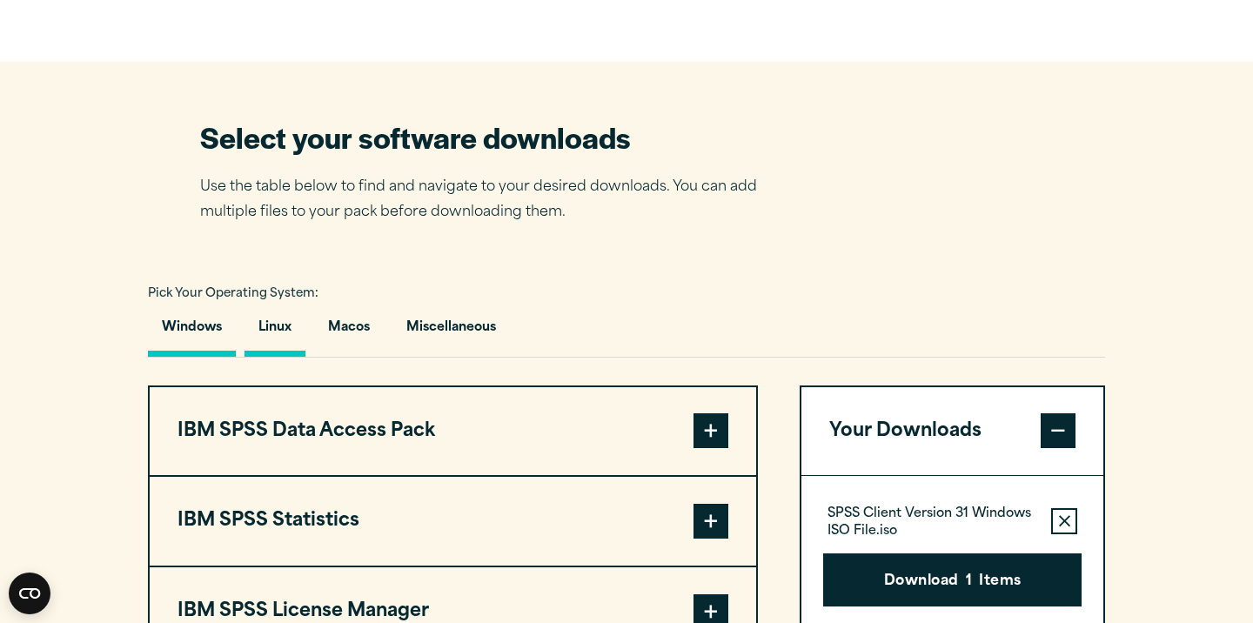
click at [273, 357] on button "Linux" at bounding box center [274, 332] width 61 height 50
click at [349, 357] on button "Macos" at bounding box center [349, 332] width 70 height 50
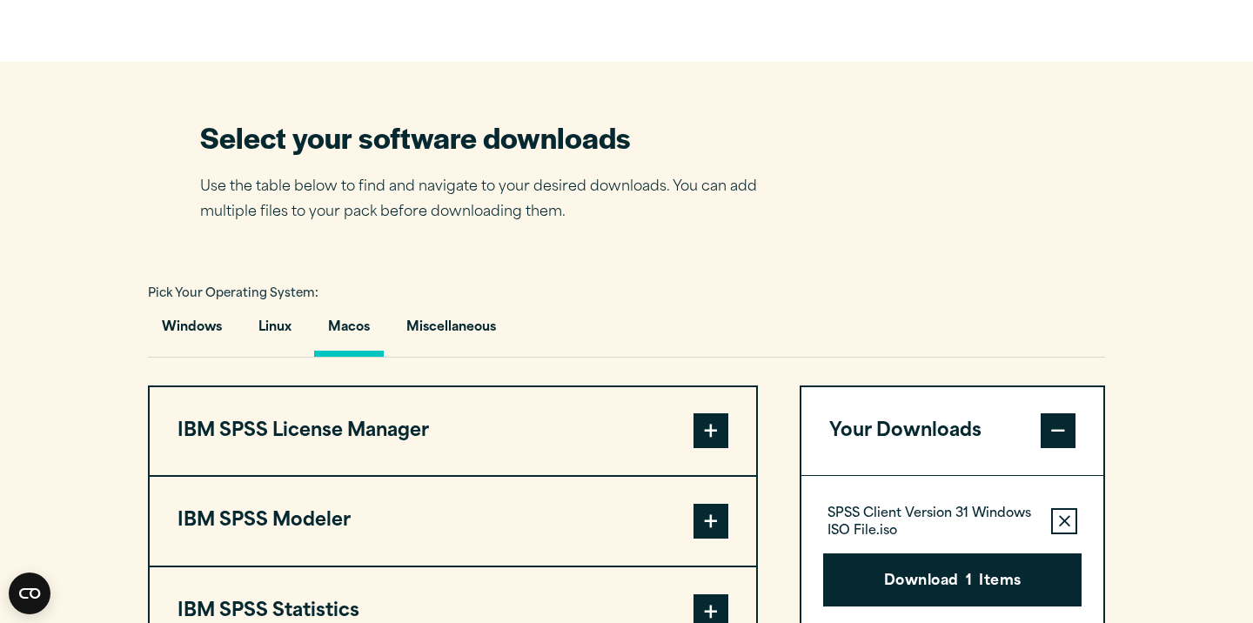
click at [351, 357] on button "Macos" at bounding box center [349, 332] width 70 height 50
click at [276, 357] on button "Linux" at bounding box center [274, 332] width 61 height 50
click at [456, 355] on button "Miscellaneous" at bounding box center [450, 332] width 117 height 50
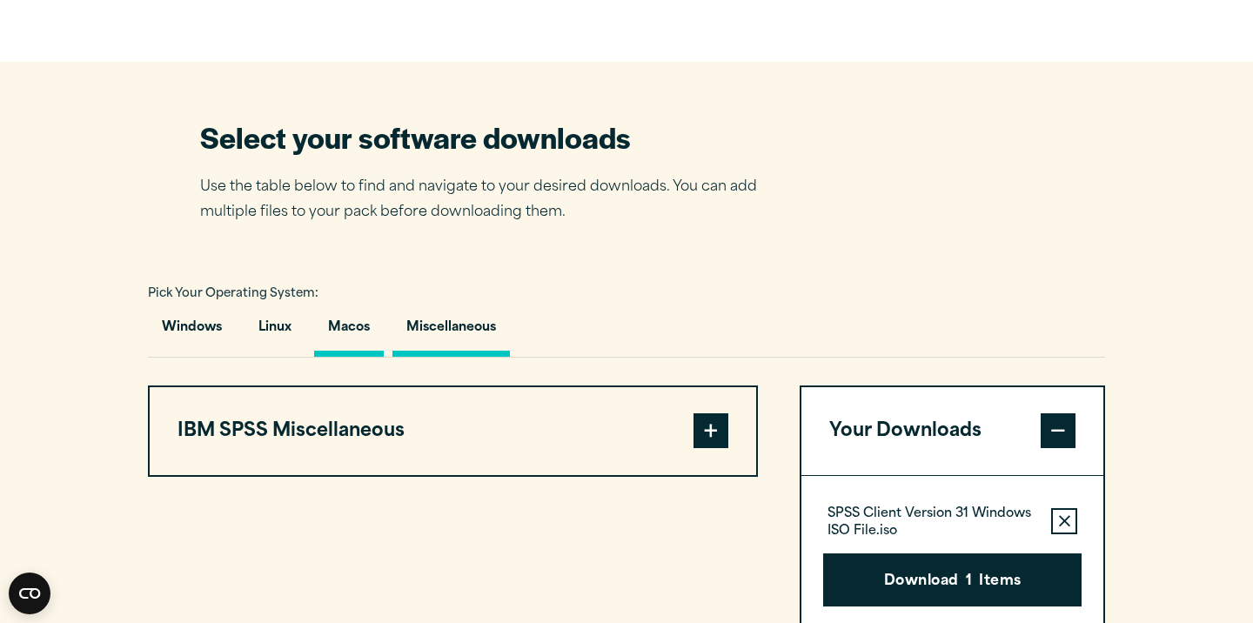
click at [335, 357] on button "Macos" at bounding box center [349, 332] width 70 height 50
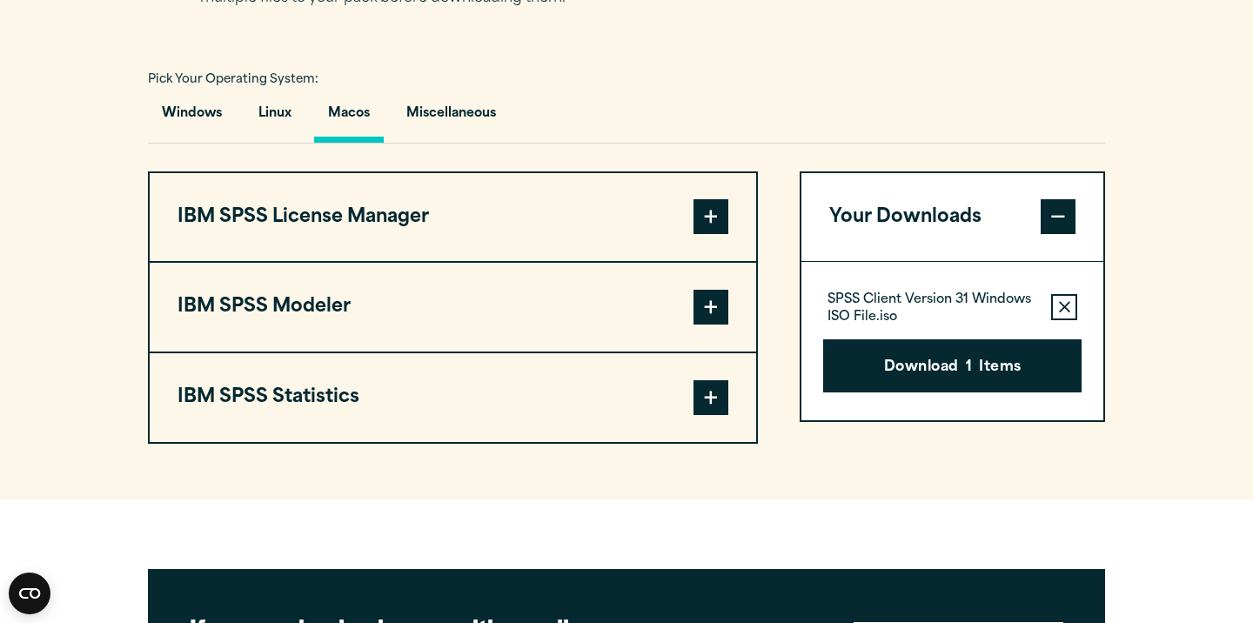
scroll to position [1223, 0]
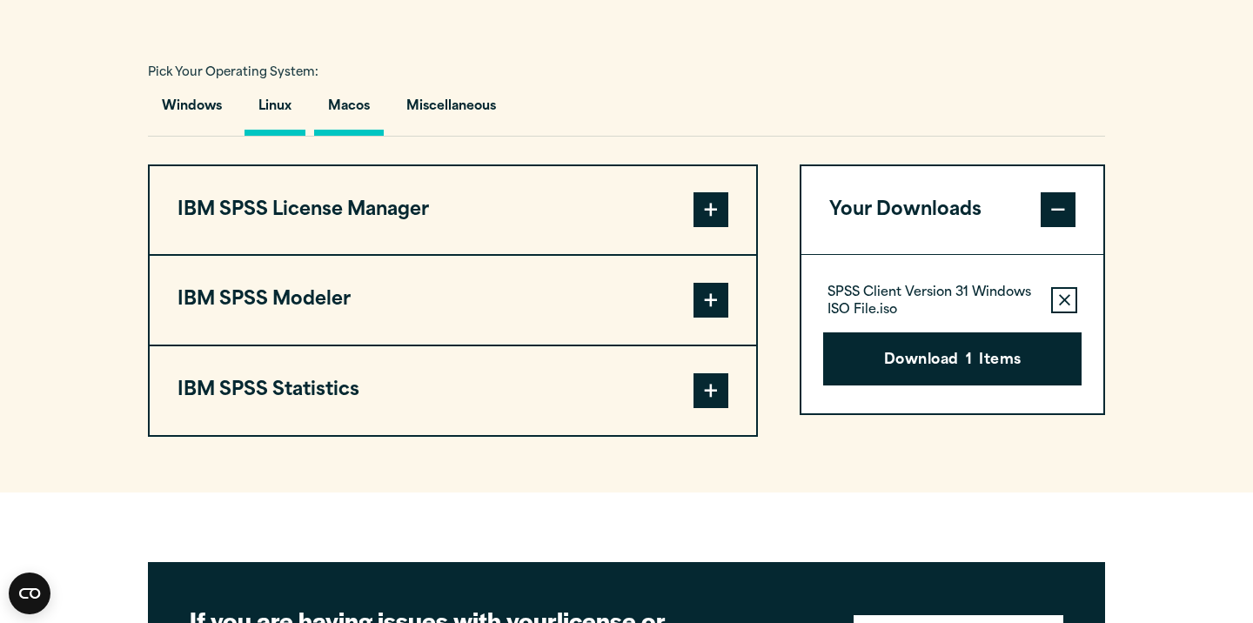
click at [281, 136] on button "Linux" at bounding box center [274, 111] width 61 height 50
click at [289, 251] on button "IBM SPSS License Manager" at bounding box center [453, 210] width 606 height 89
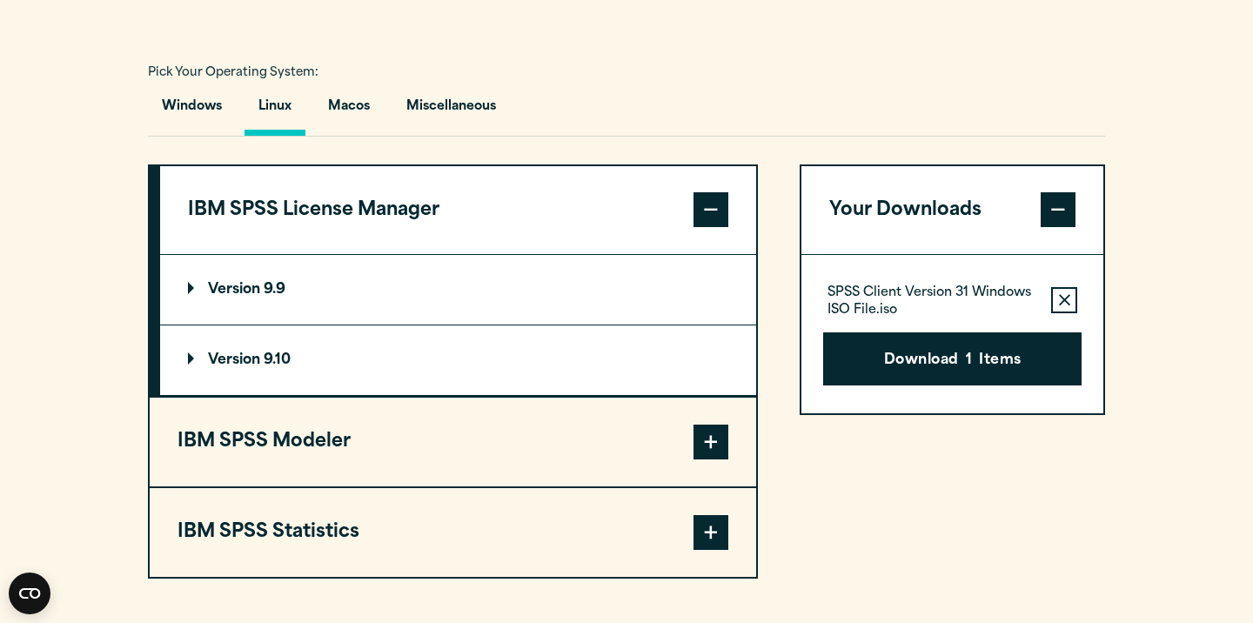
click at [278, 450] on button "IBM SPSS Modeler" at bounding box center [453, 442] width 606 height 89
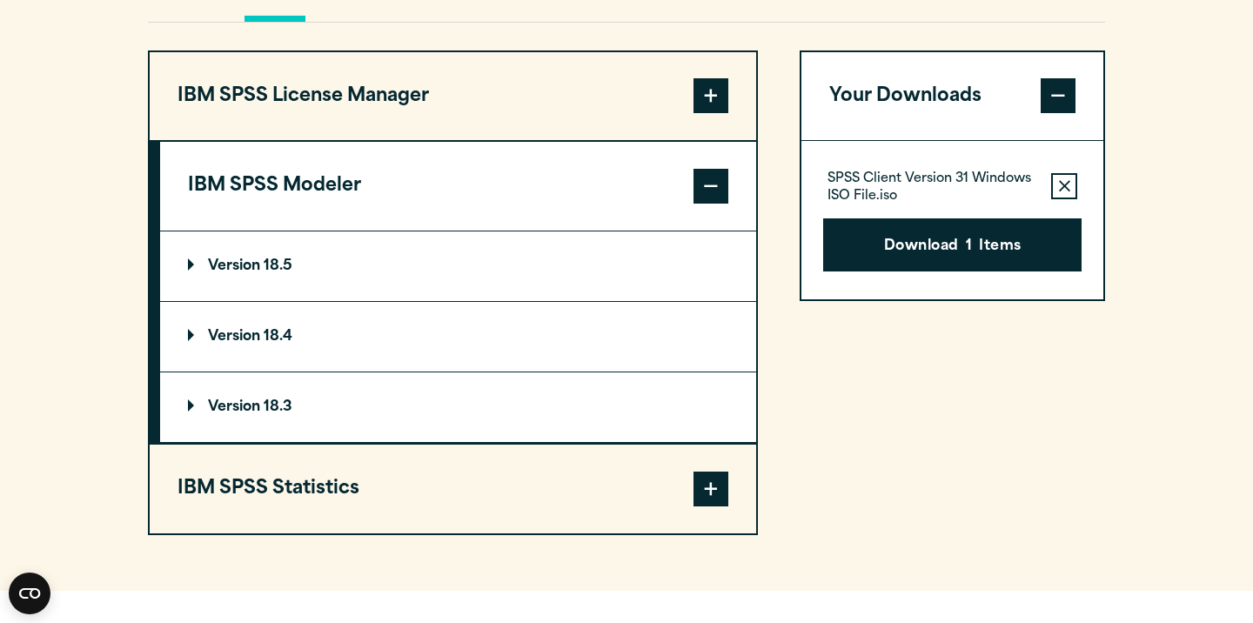
scroll to position [1419, 0]
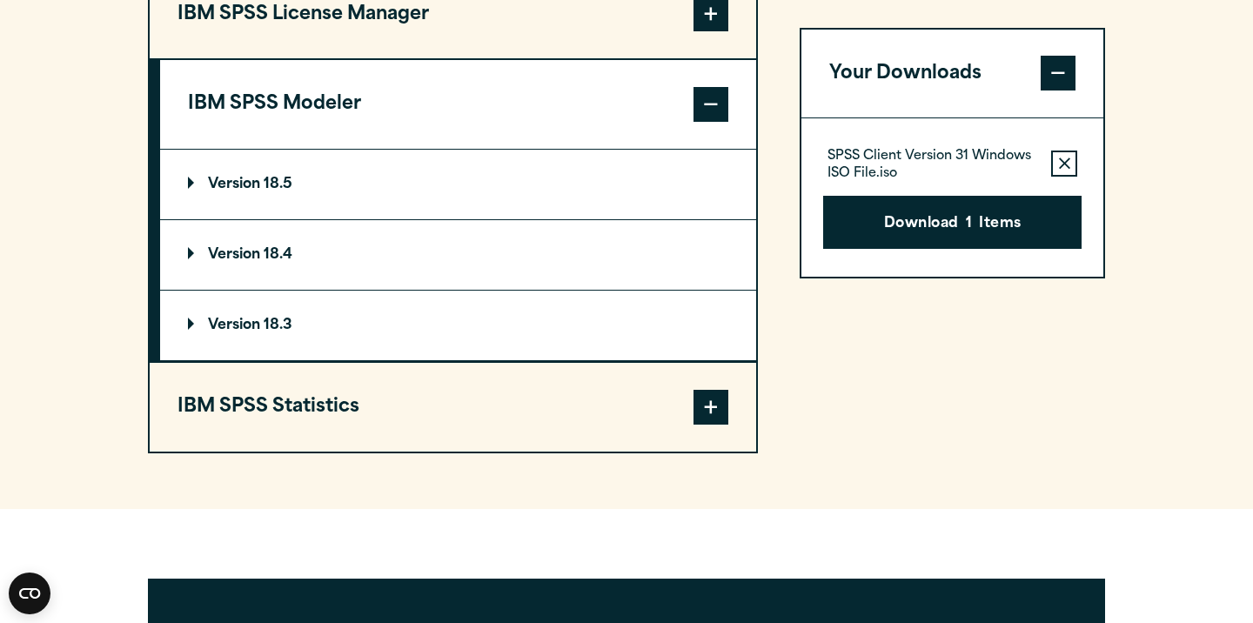
click at [284, 439] on button "IBM SPSS Statistics" at bounding box center [453, 407] width 606 height 89
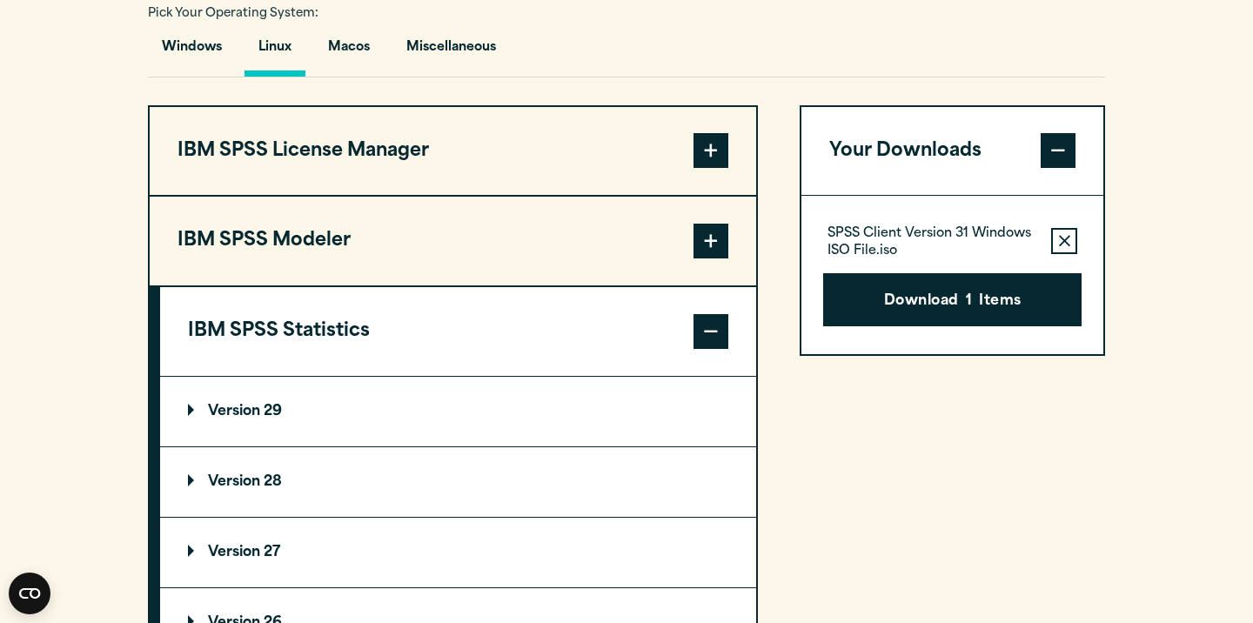
scroll to position [1149, 0]
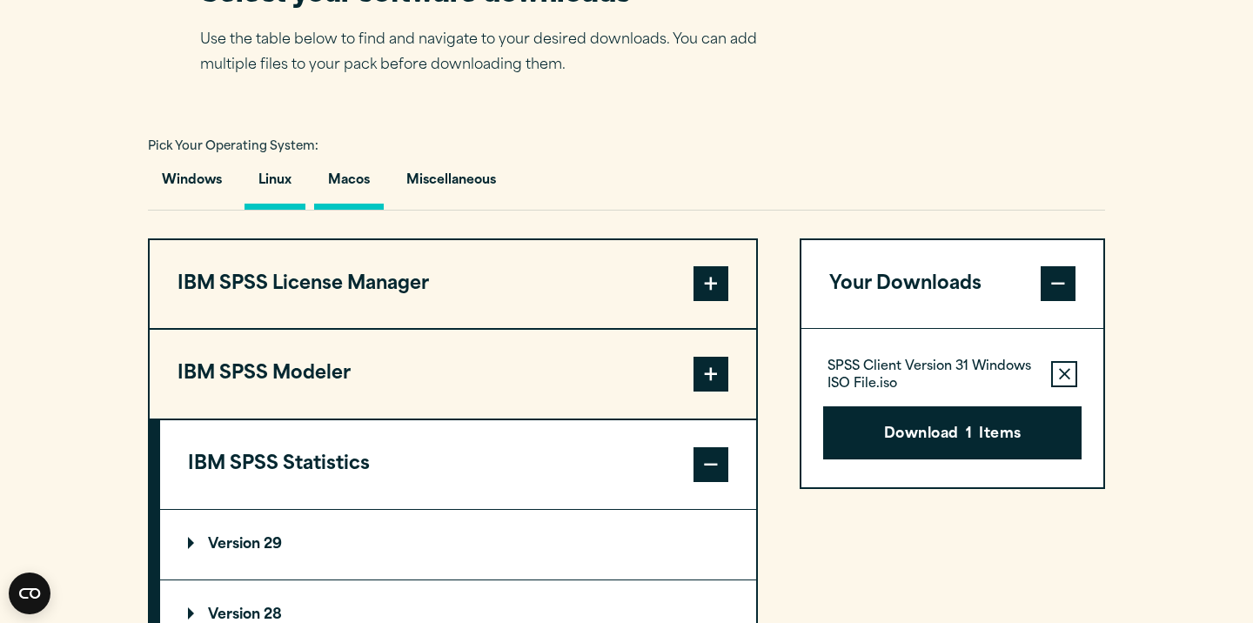
click at [351, 210] on button "Macos" at bounding box center [349, 185] width 70 height 50
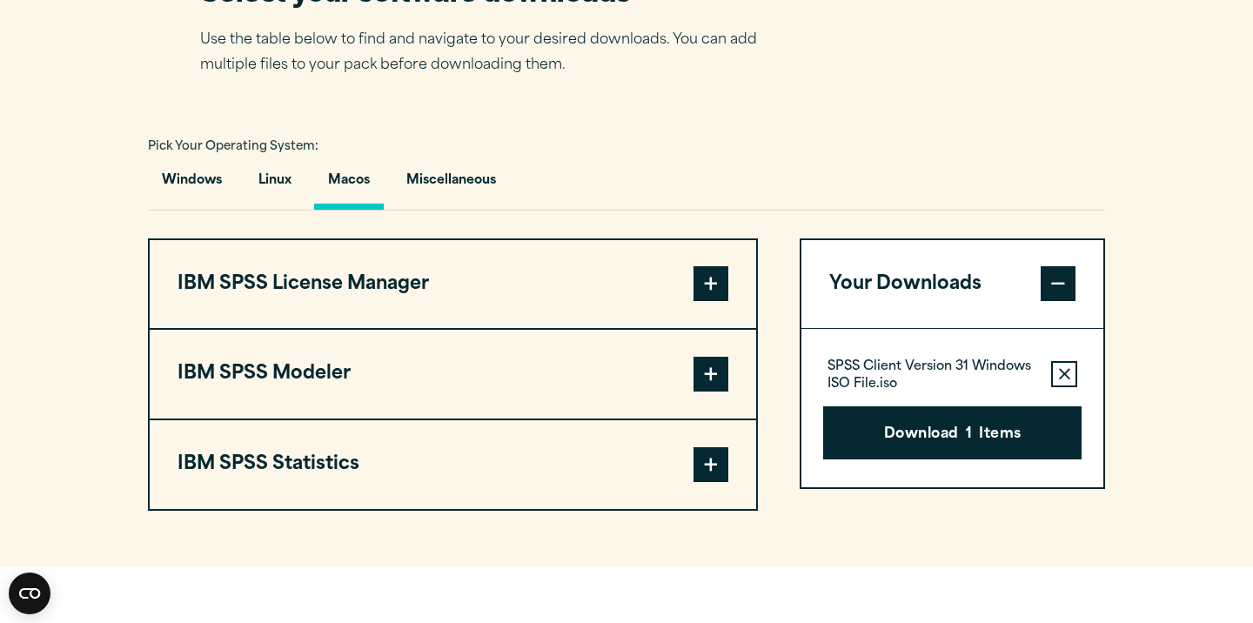
click at [289, 324] on button "IBM SPSS License Manager" at bounding box center [453, 284] width 606 height 89
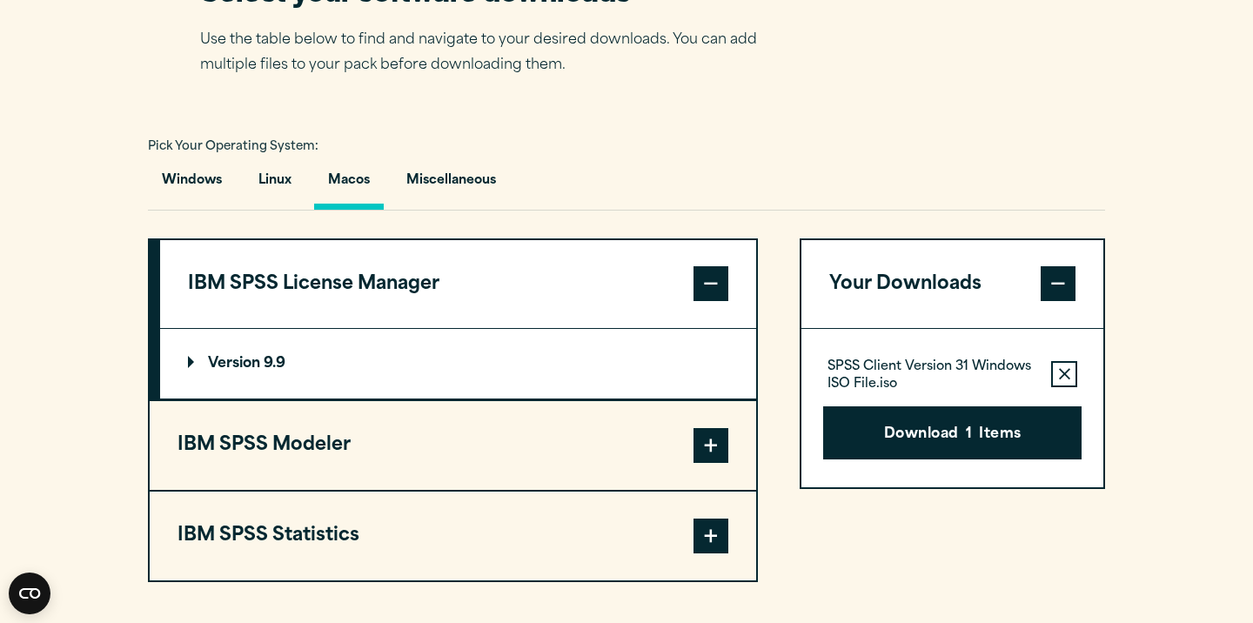
click at [277, 472] on button "IBM SPSS Modeler" at bounding box center [453, 445] width 606 height 89
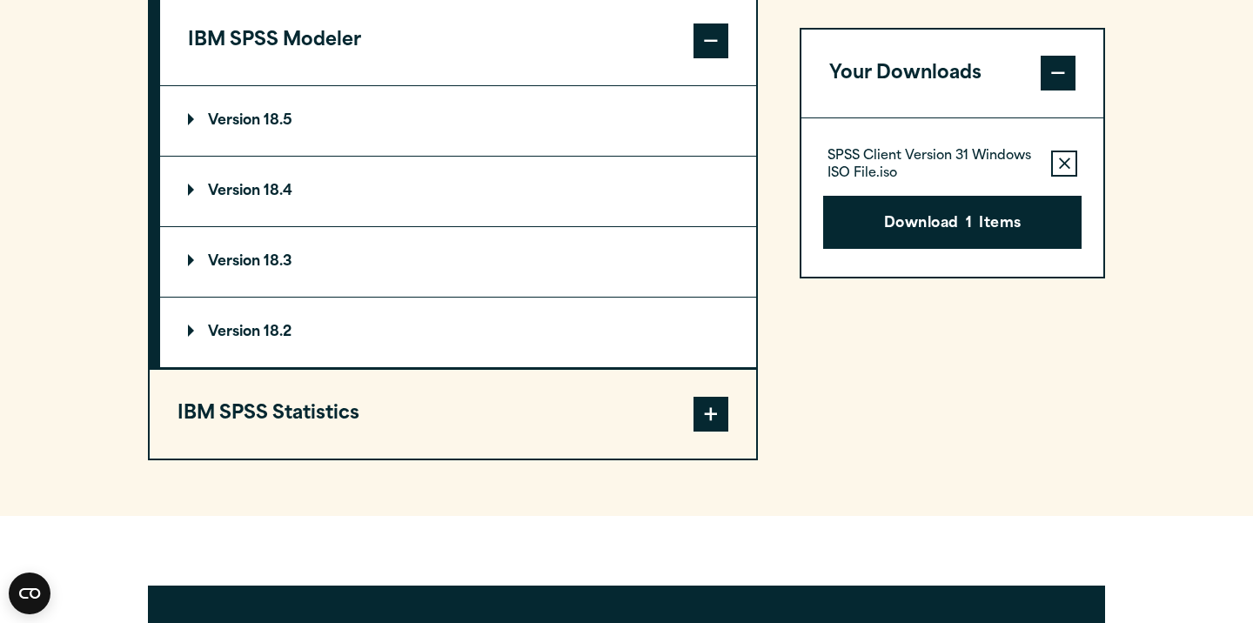
click at [278, 458] on button "IBM SPSS Statistics" at bounding box center [453, 414] width 606 height 89
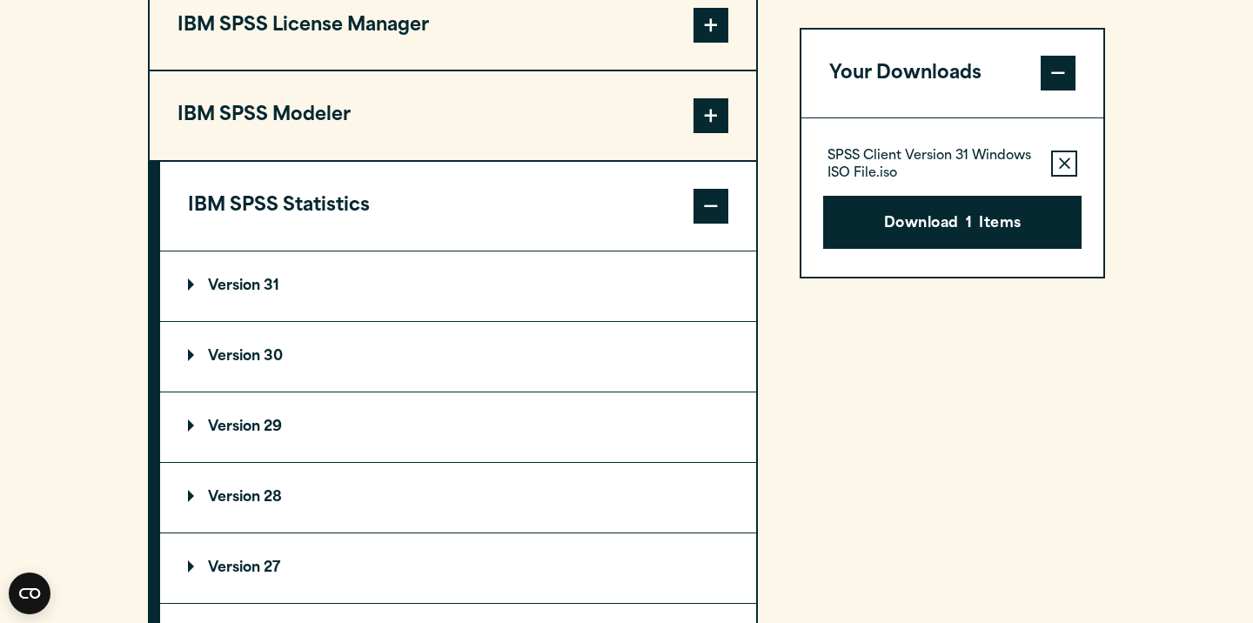
scroll to position [1280, 0]
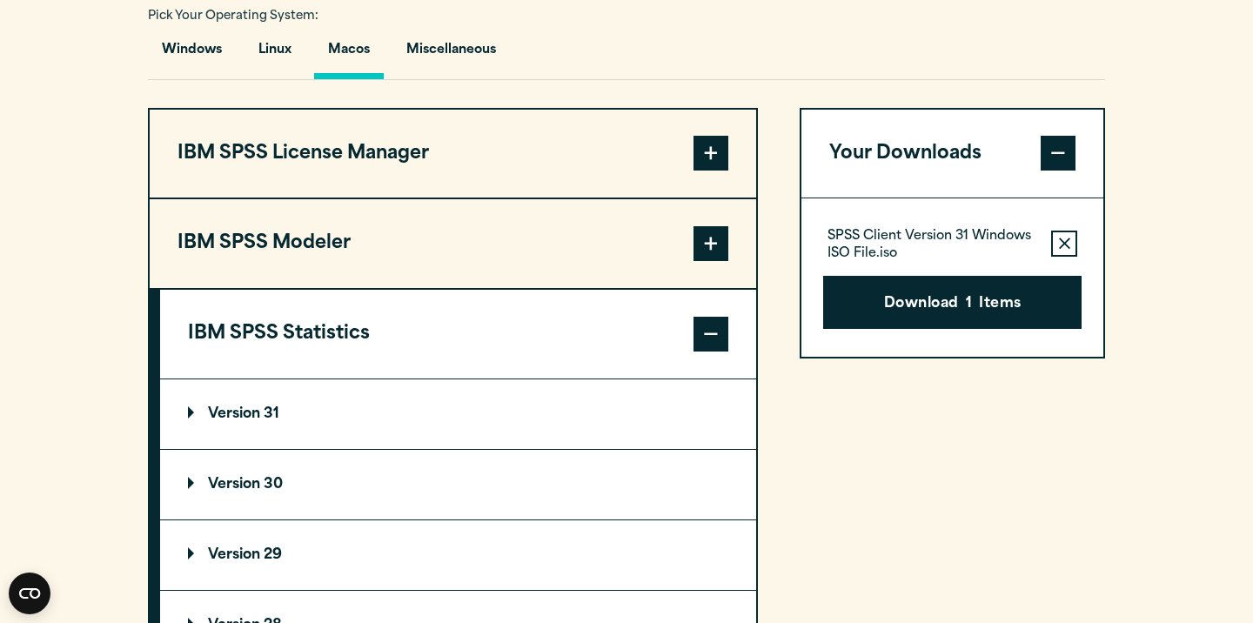
click at [260, 421] on p "Version 31" at bounding box center [233, 414] width 91 height 14
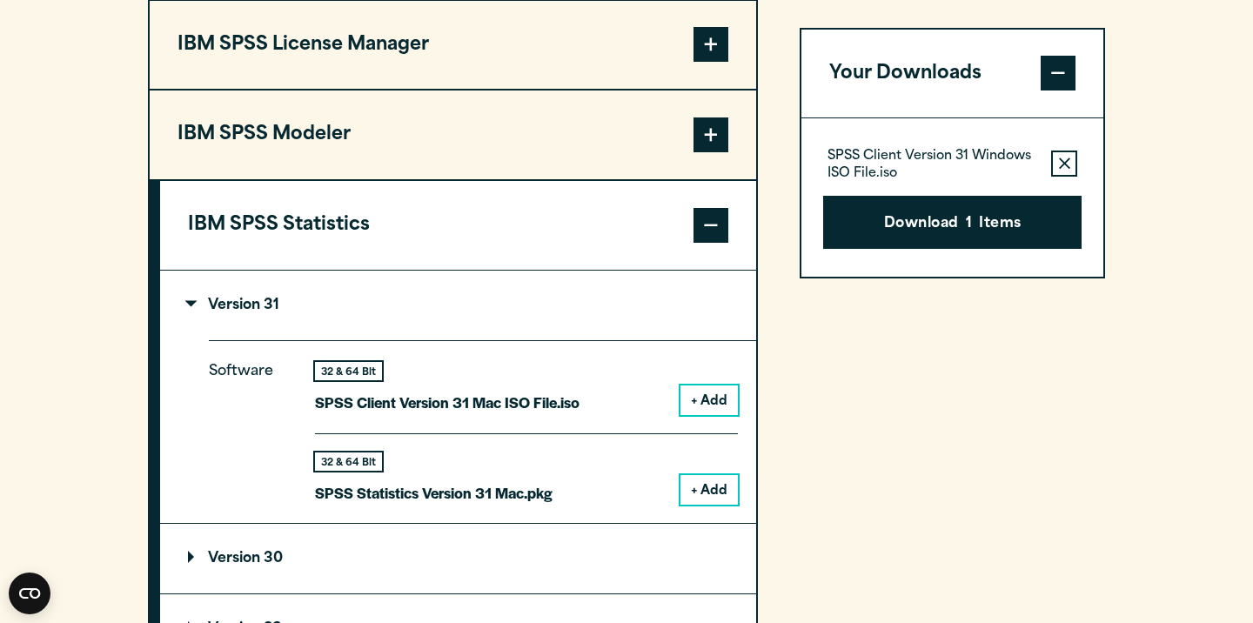
scroll to position [1395, 0]
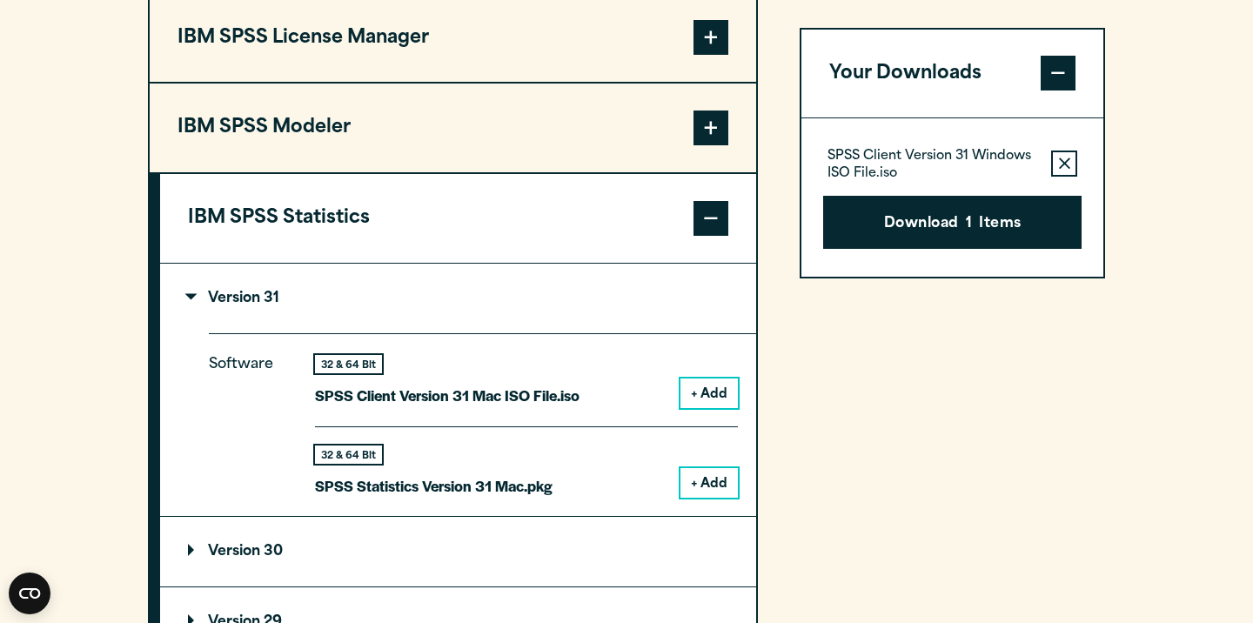
click at [1060, 177] on button "Remove this item from your software download list" at bounding box center [1064, 164] width 26 height 26
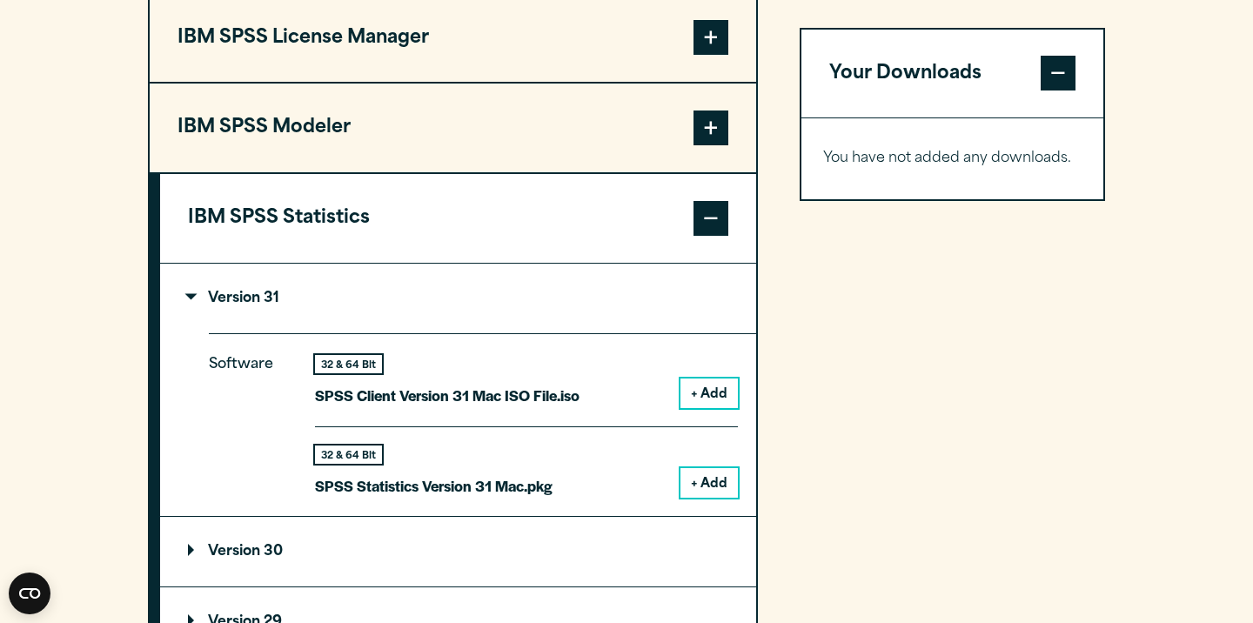
click at [711, 408] on button "+ Add" at bounding box center [708, 393] width 57 height 30
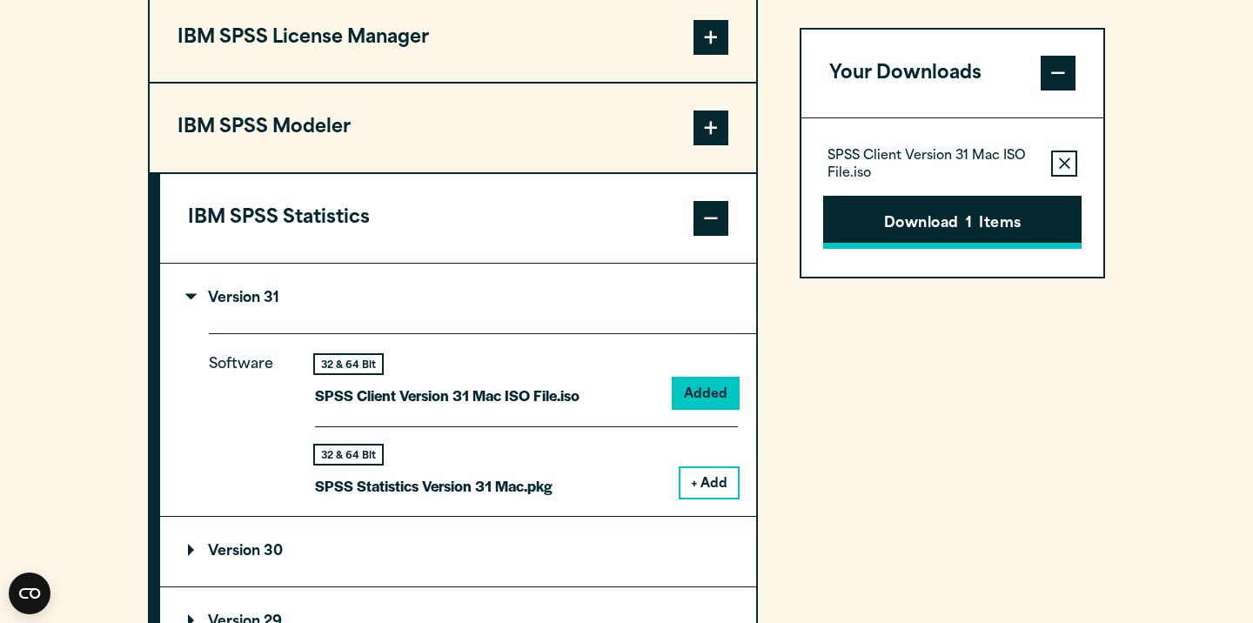
click at [945, 223] on button "Download 1 Items" at bounding box center [952, 223] width 258 height 54
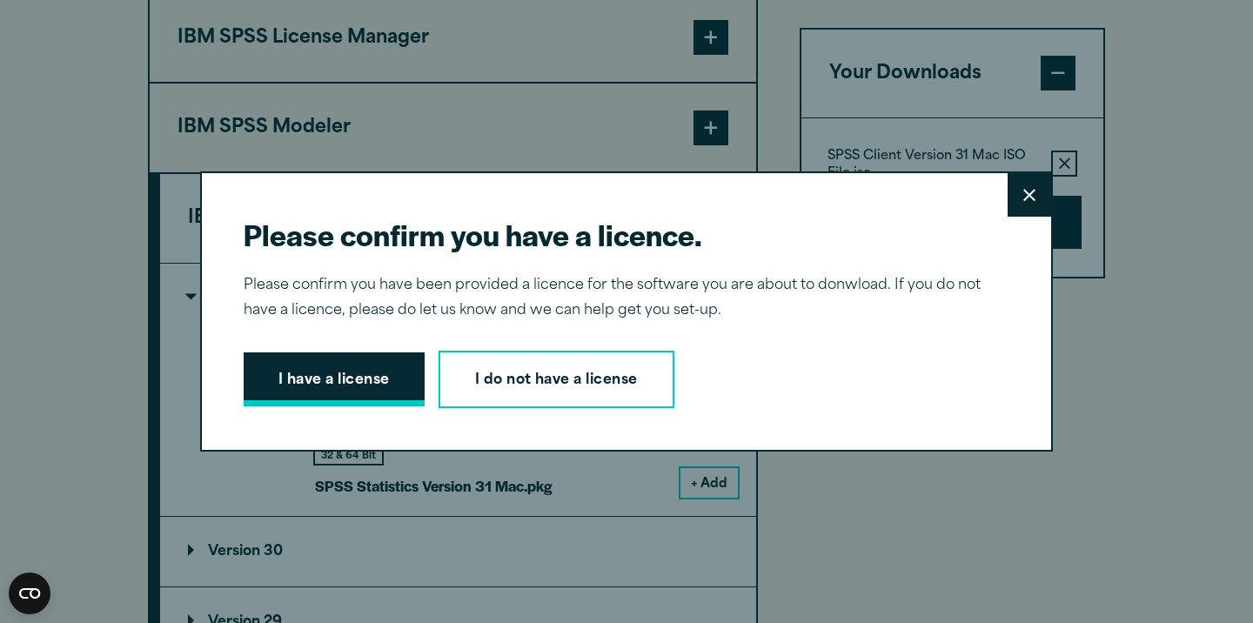
click at [374, 390] on button "I have a license" at bounding box center [334, 379] width 181 height 54
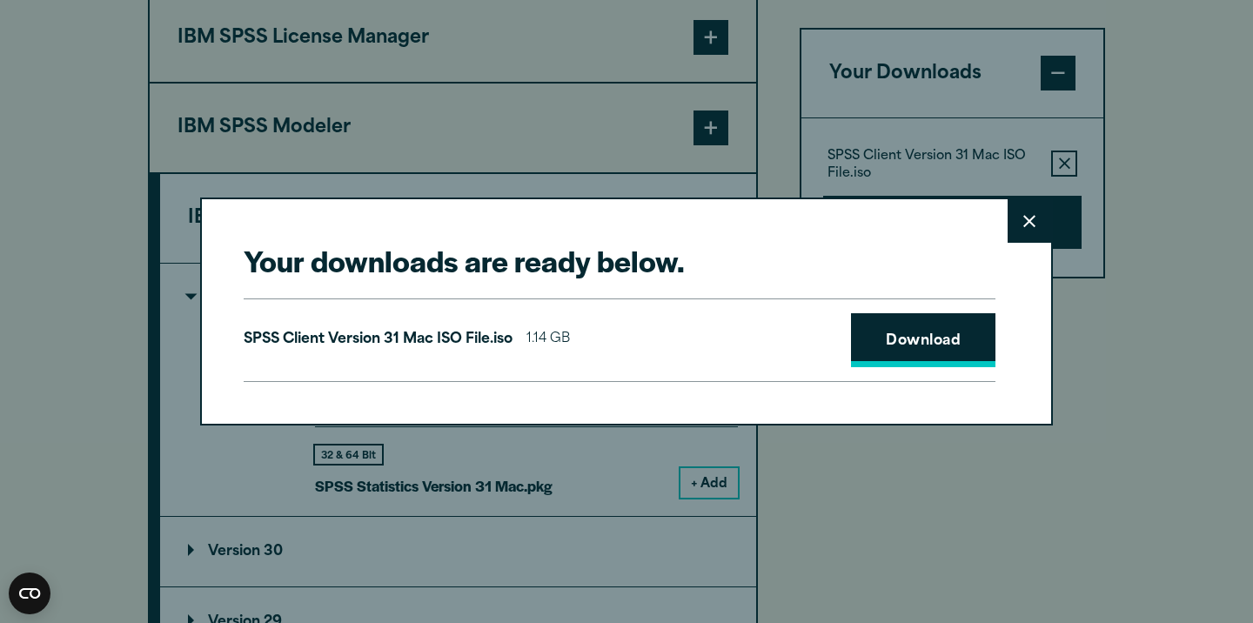
click at [954, 325] on link "Download" at bounding box center [923, 340] width 144 height 54
click at [1037, 225] on button "Close" at bounding box center [1028, 220] width 43 height 43
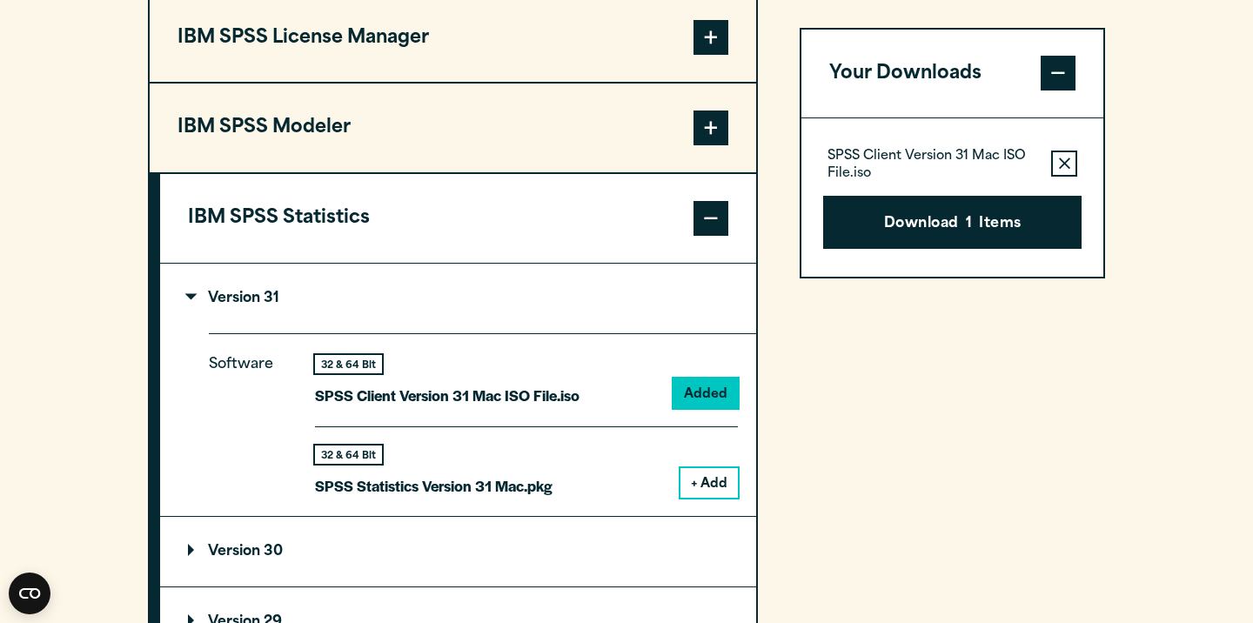
click at [1061, 170] on icon "button" at bounding box center [1064, 164] width 11 height 12
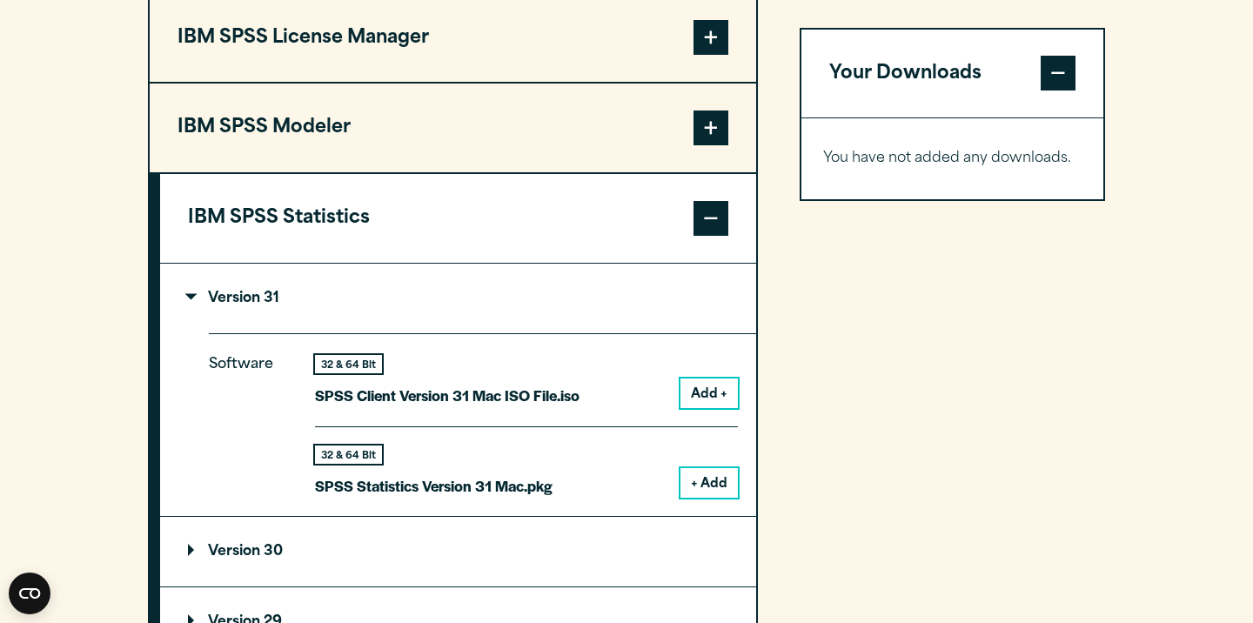
click at [703, 498] on button "+ Add" at bounding box center [708, 483] width 57 height 30
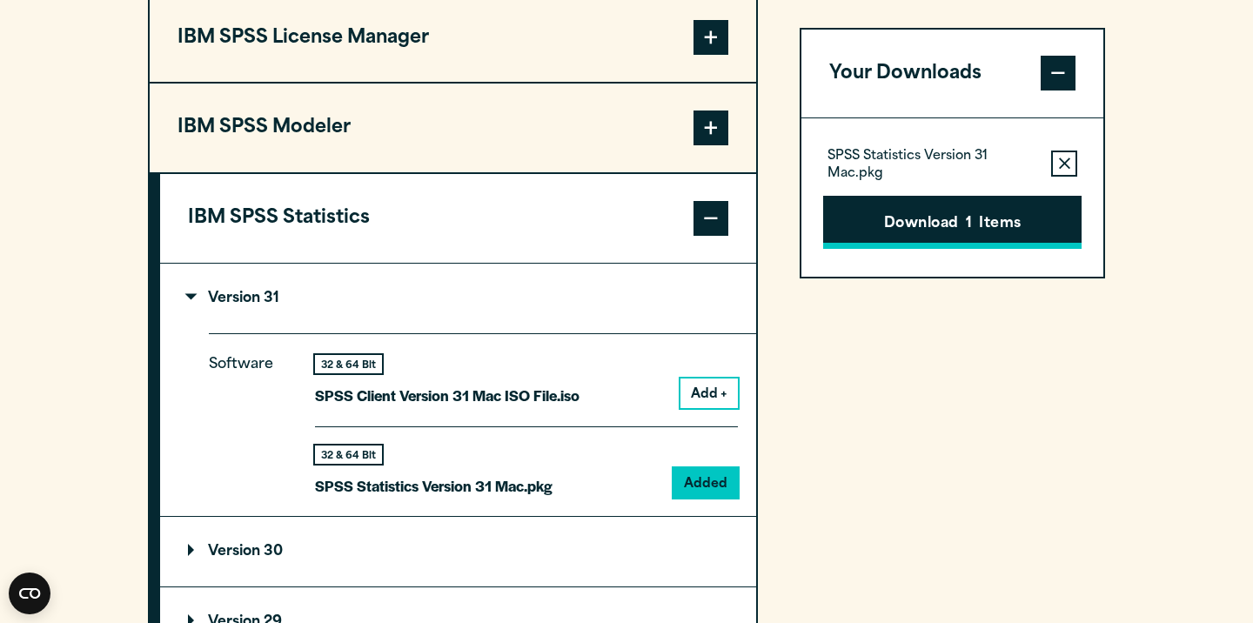
click at [955, 226] on button "Download 1 Items" at bounding box center [952, 223] width 258 height 54
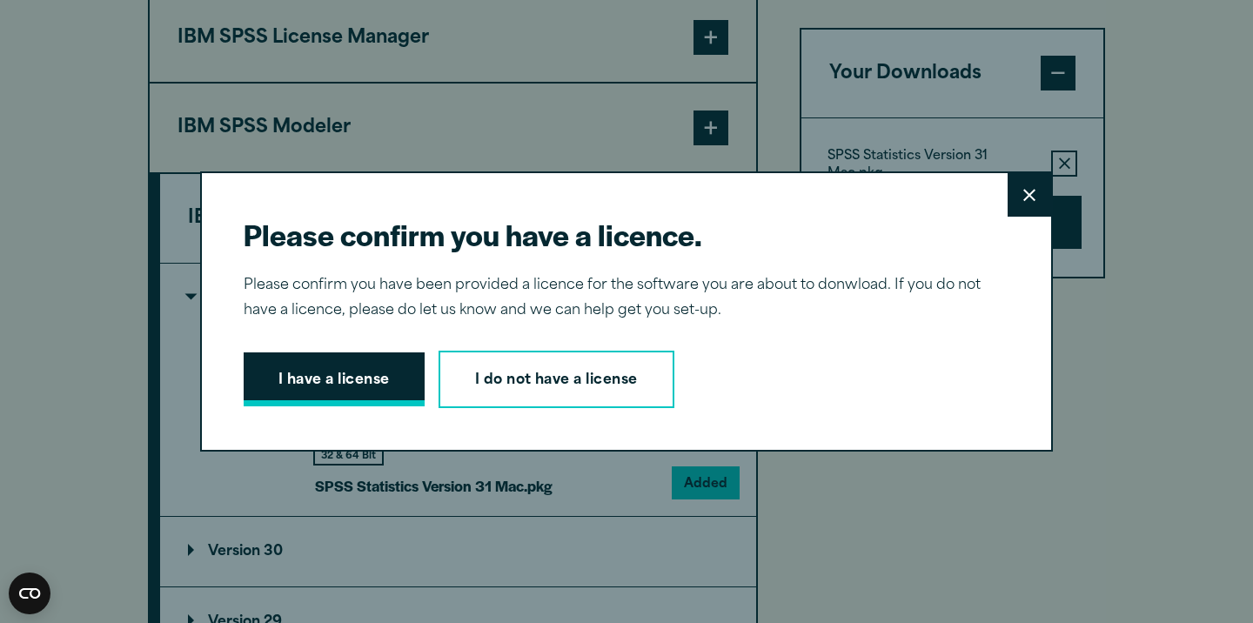
click at [336, 385] on button "I have a license" at bounding box center [334, 379] width 181 height 54
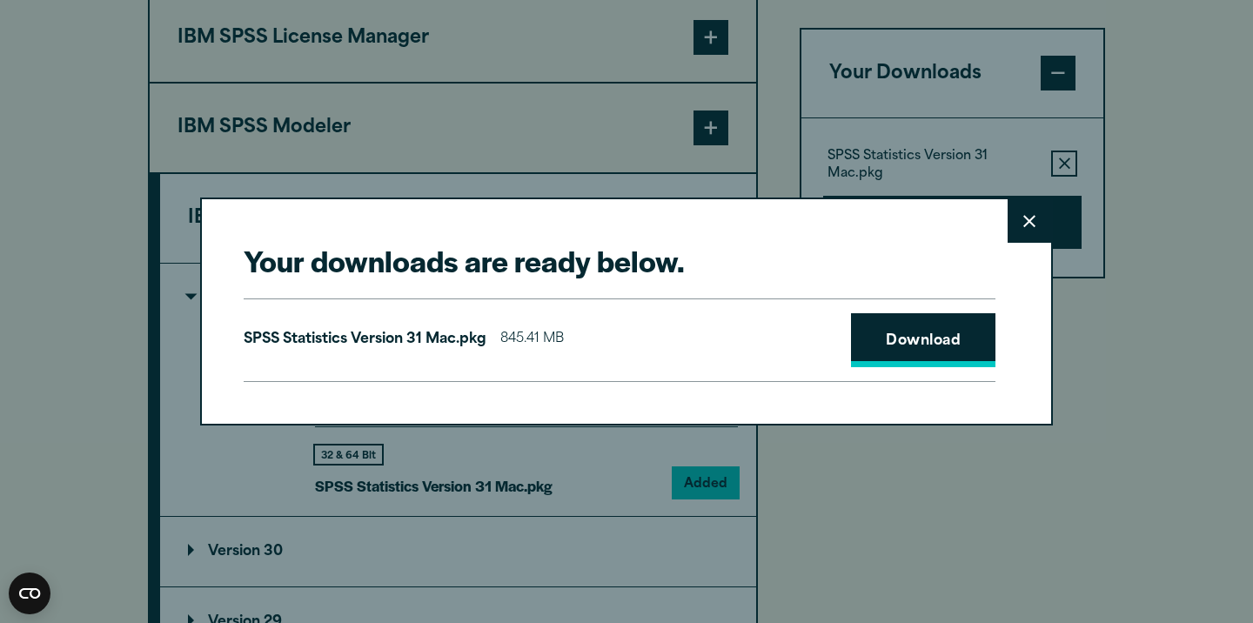
click at [943, 337] on link "Download" at bounding box center [923, 340] width 144 height 54
